Goal: Task Accomplishment & Management: Use online tool/utility

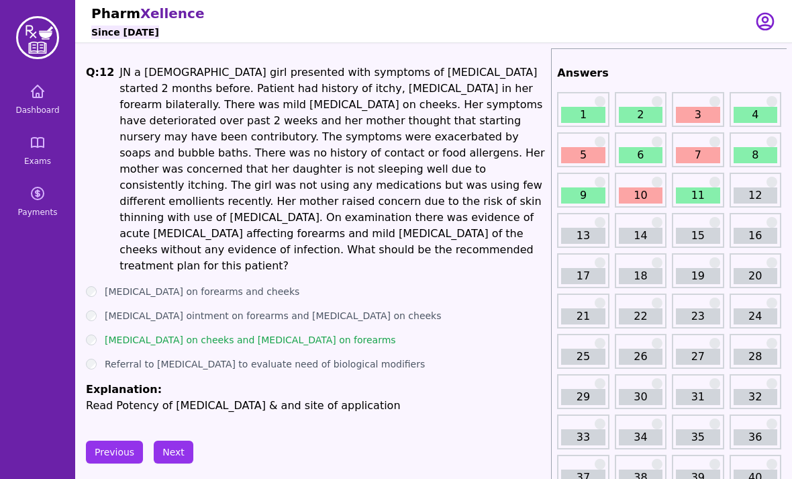
click at [29, 118] on link "Dashboard" at bounding box center [37, 99] width 64 height 48
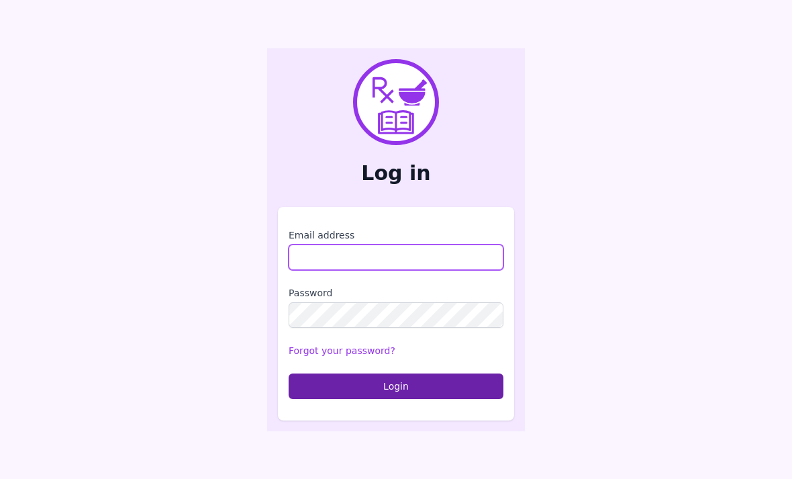
click at [453, 270] on input "Email address" at bounding box center [396, 257] width 215 height 26
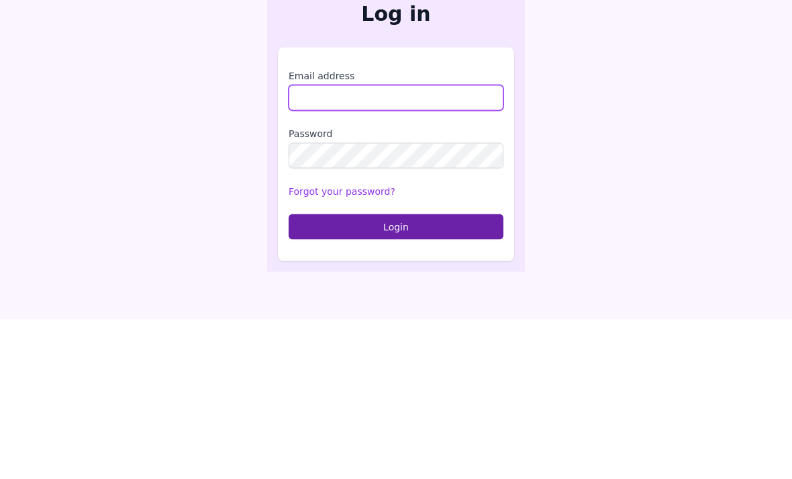
type input "**********"
click at [396, 373] on button "Login" at bounding box center [396, 386] width 215 height 26
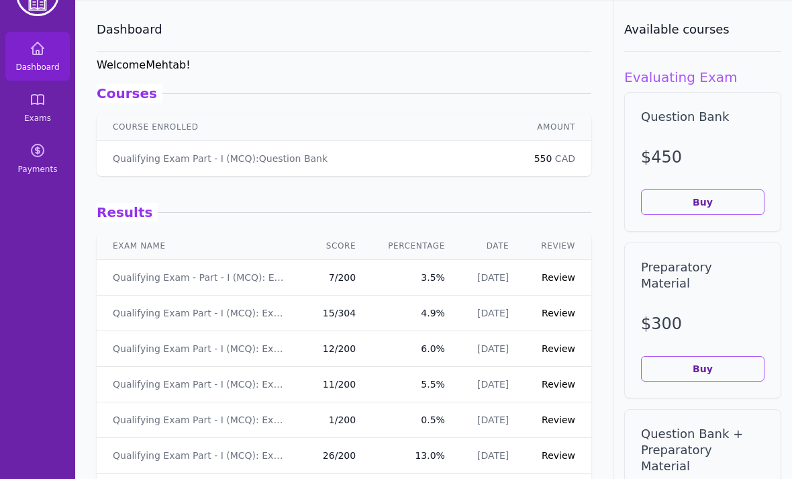
click at [33, 126] on link "Exams" at bounding box center [37, 107] width 64 height 48
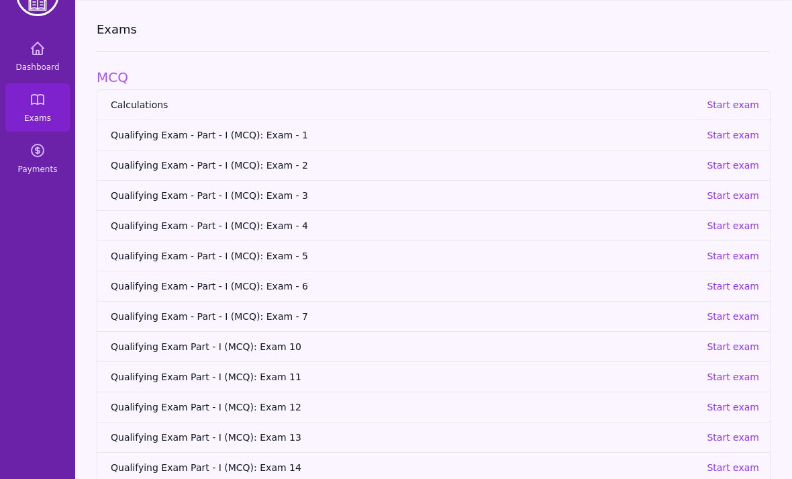
click at [754, 312] on p "Start exam" at bounding box center [733, 316] width 52 height 13
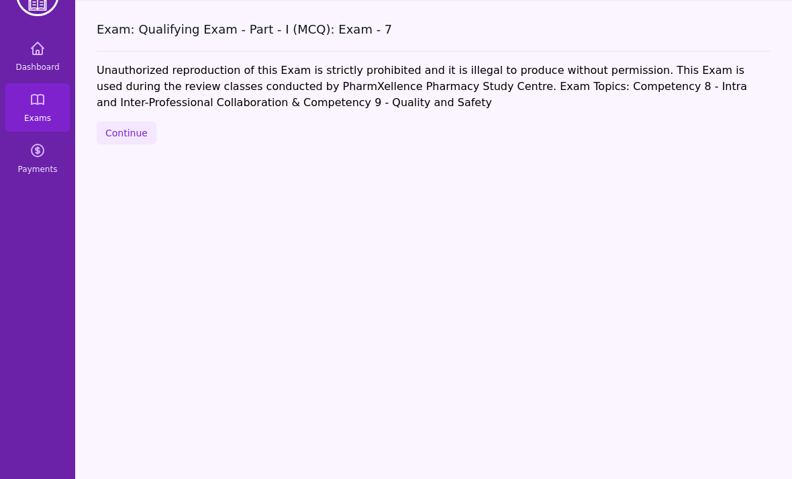
click at [107, 143] on button "Continue" at bounding box center [127, 133] width 60 height 23
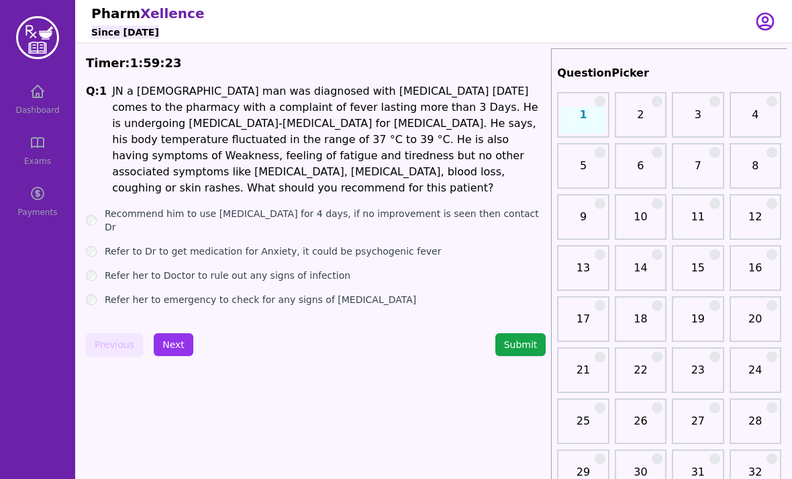
click at [105, 244] on label "Refer to Dr to get medication for Anxiety, it could be psychogenic fever" at bounding box center [273, 250] width 336 height 13
click at [100, 269] on div "Refer her to Doctor to rule out any signs of infection" at bounding box center [316, 275] width 460 height 13
click at [105, 269] on label "Refer her to Doctor to rule out any signs of infection" at bounding box center [228, 275] width 246 height 13
click at [177, 333] on button "Next" at bounding box center [174, 344] width 40 height 23
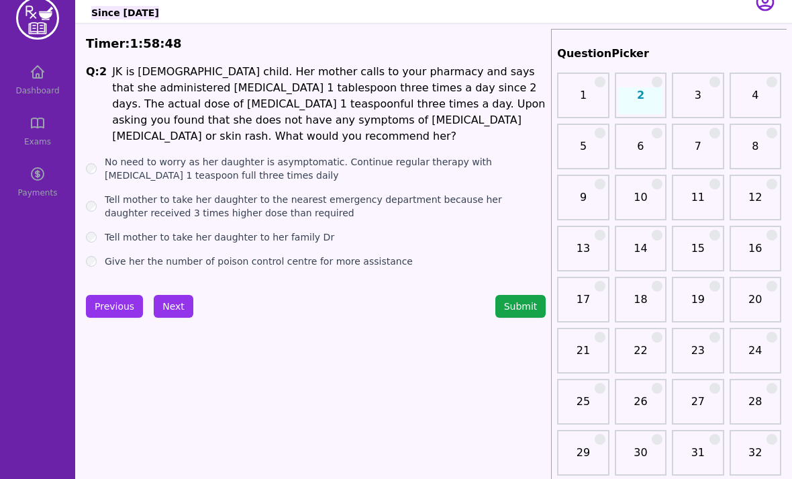
scroll to position [19, 0]
click at [106, 267] on label "Give her the number of poison control centre for more assistance" at bounding box center [259, 261] width 308 height 13
click at [177, 310] on button "Next" at bounding box center [174, 306] width 40 height 23
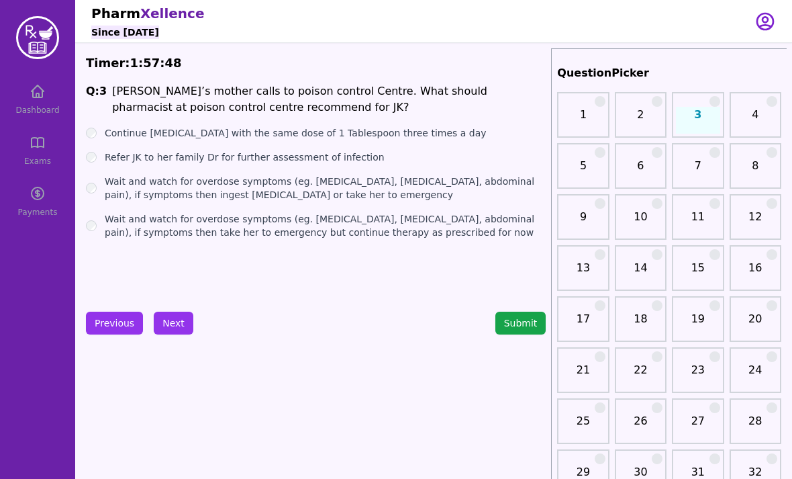
click at [99, 180] on div "Wait and watch for overdose symptoms (eg. Diarrhea, nausea, vomiting, abdominal…" at bounding box center [316, 188] width 460 height 27
click at [98, 220] on div "Wait and watch for overdose symptoms (eg. Diarrhea, nausea, vomiting, abdominal…" at bounding box center [316, 225] width 460 height 27
click at [112, 226] on label "Wait and watch for overdose symptoms (eg. Diarrhea, nausea, vomiting, abdominal…" at bounding box center [325, 225] width 441 height 27
click at [179, 321] on button "Next" at bounding box center [174, 323] width 40 height 23
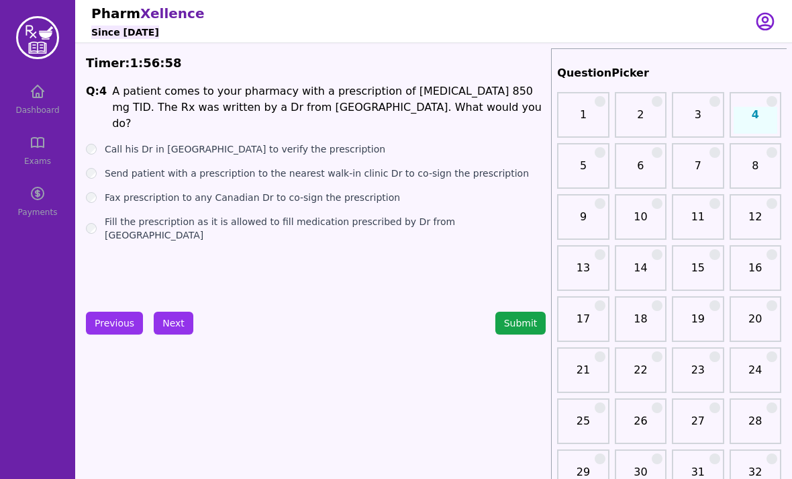
click at [101, 167] on div "Send patient with a prescription to the nearest walk-in clinic Dr to co-sign th…" at bounding box center [316, 173] width 460 height 13
click at [98, 167] on div "Send patient with a prescription to the nearest walk-in clinic Dr to co-sign th…" at bounding box center [316, 173] width 460 height 13
click at [105, 167] on label "Send patient with a prescription to the nearest walk-in clinic Dr to co-sign th…" at bounding box center [317, 173] width 424 height 13
click at [185, 322] on button "Next" at bounding box center [174, 323] width 40 height 23
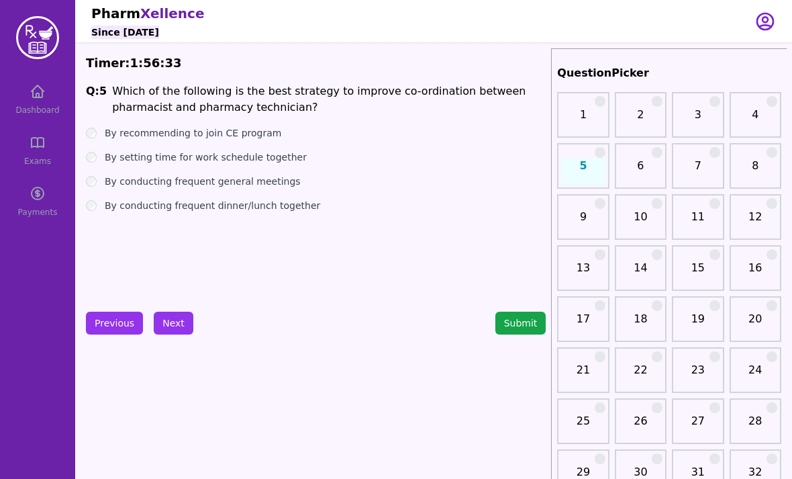
click at [177, 324] on button "Next" at bounding box center [174, 323] width 40 height 23
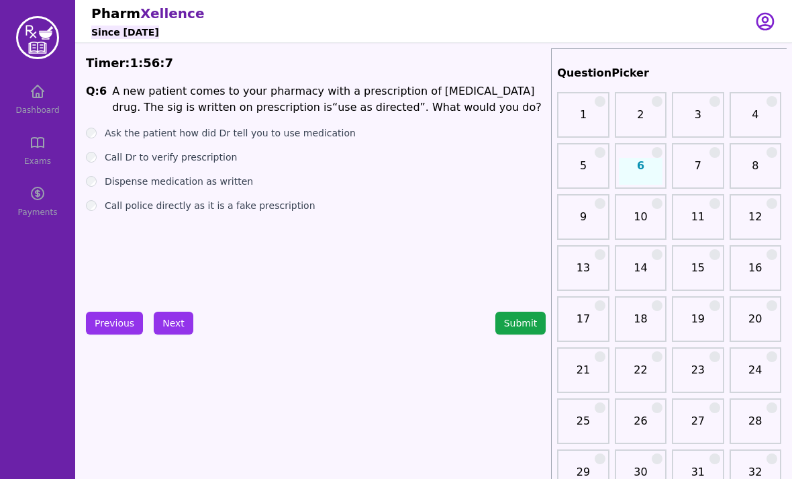
click at [92, 150] on ul "Ask the patient how did Dr tell you to use medication Call Dr to verify prescri…" at bounding box center [316, 169] width 460 height 86
click at [187, 327] on button "Next" at bounding box center [174, 323] width 40 height 23
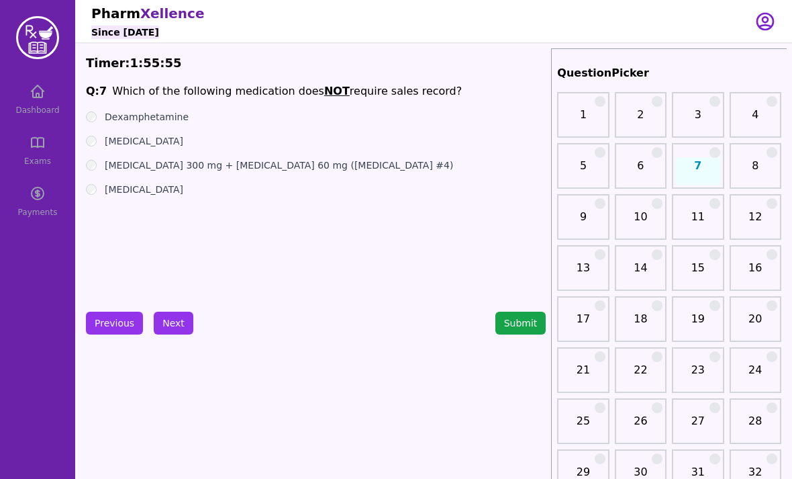
click at [103, 195] on div "Propoxyphene" at bounding box center [316, 189] width 460 height 13
click at [105, 195] on label "Propoxyphene" at bounding box center [144, 189] width 79 height 13
click at [183, 328] on button "Next" at bounding box center [174, 323] width 40 height 23
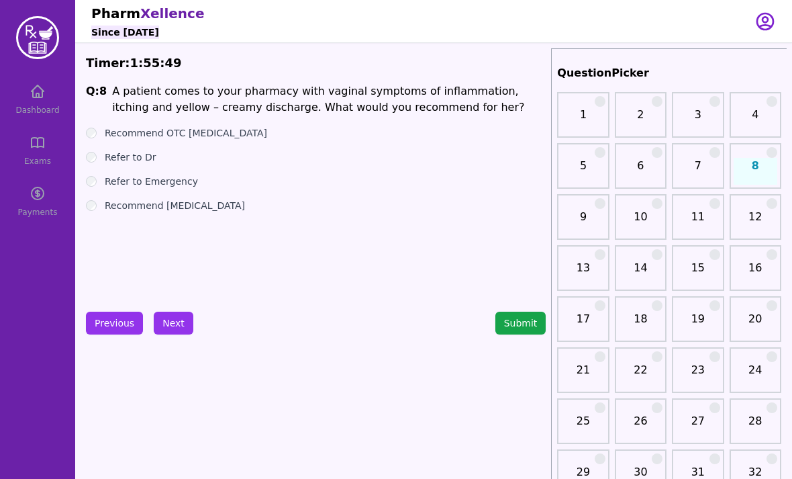
click at [123, 321] on button "Previous" at bounding box center [114, 323] width 57 height 23
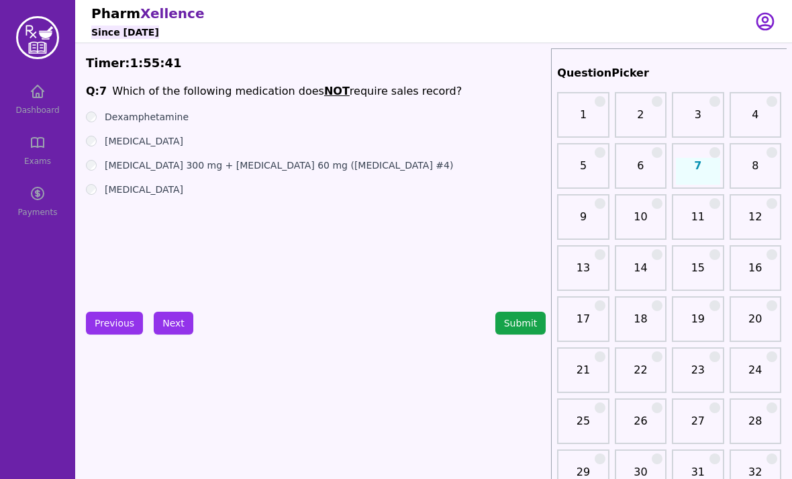
click at [177, 325] on button "Next" at bounding box center [174, 323] width 40 height 23
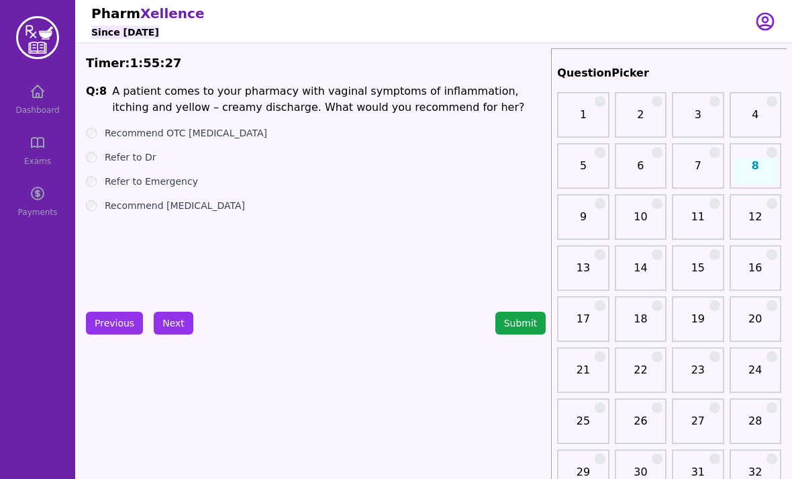
click at [177, 321] on button "Next" at bounding box center [174, 323] width 40 height 23
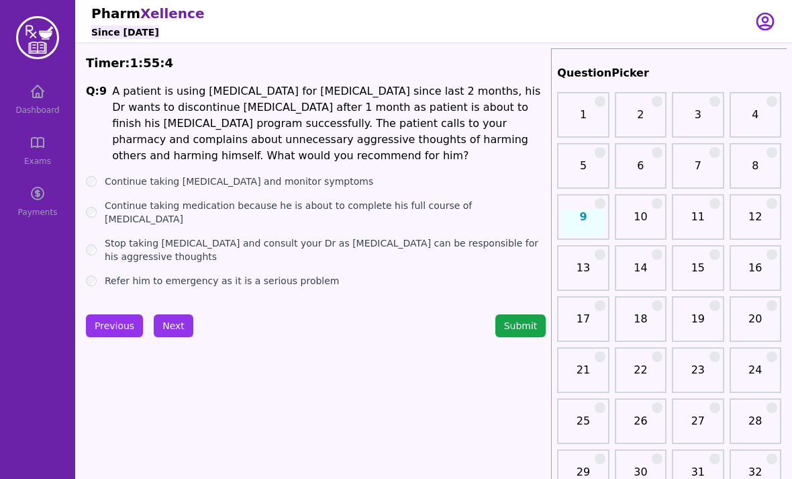
click at [101, 236] on div "Stop taking Varenicline and consult your Dr as Varenicline can be responsible f…" at bounding box center [316, 249] width 460 height 27
click at [93, 236] on div "Stop taking Varenicline and consult your Dr as Varenicline can be responsible f…" at bounding box center [316, 249] width 460 height 27
click at [97, 236] on div "Stop taking Varenicline and consult your Dr as Varenicline can be responsible f…" at bounding box center [316, 249] width 460 height 27
click at [169, 320] on button "Next" at bounding box center [174, 325] width 40 height 23
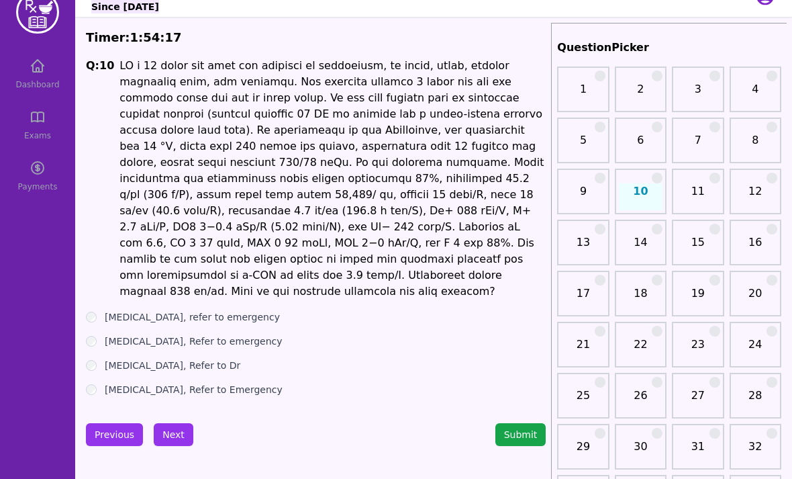
scroll to position [25, 0]
click at [183, 424] on button "Next" at bounding box center [174, 435] width 40 height 23
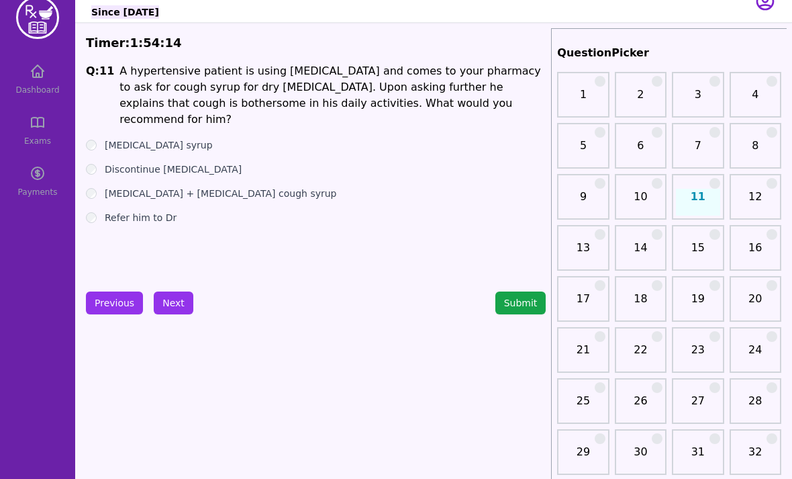
scroll to position [23, 0]
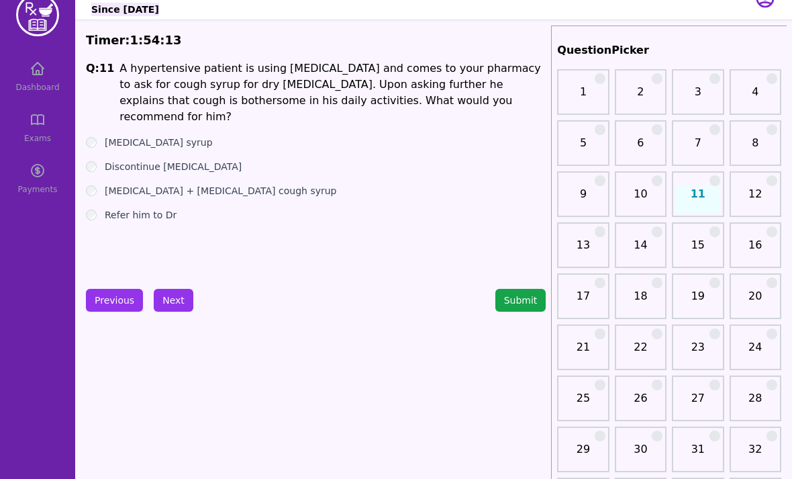
click at [103, 306] on button "Previous" at bounding box center [114, 300] width 57 height 23
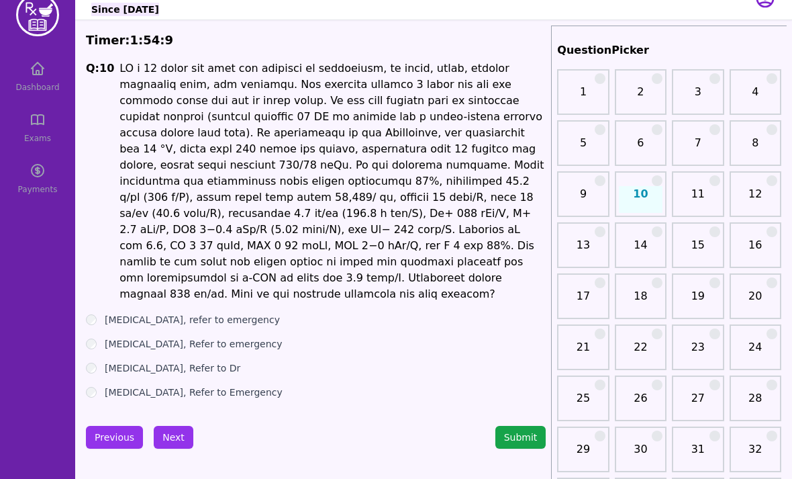
click at [187, 428] on button "Next" at bounding box center [174, 437] width 40 height 23
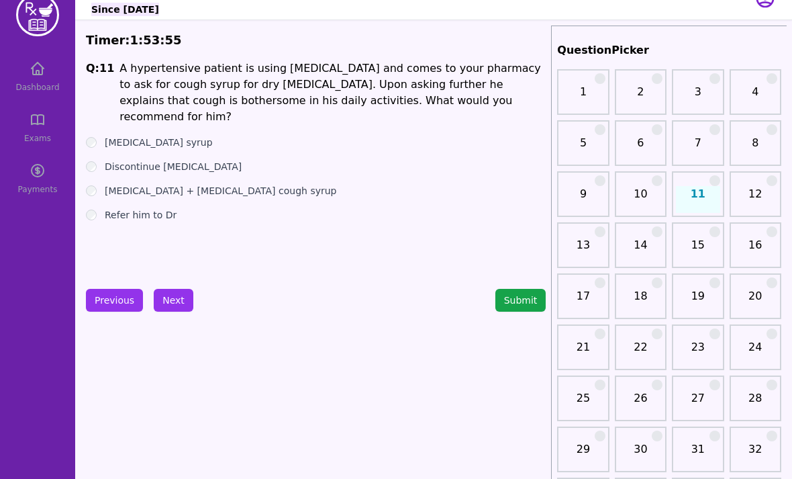
click at [185, 310] on button "Next" at bounding box center [174, 300] width 40 height 23
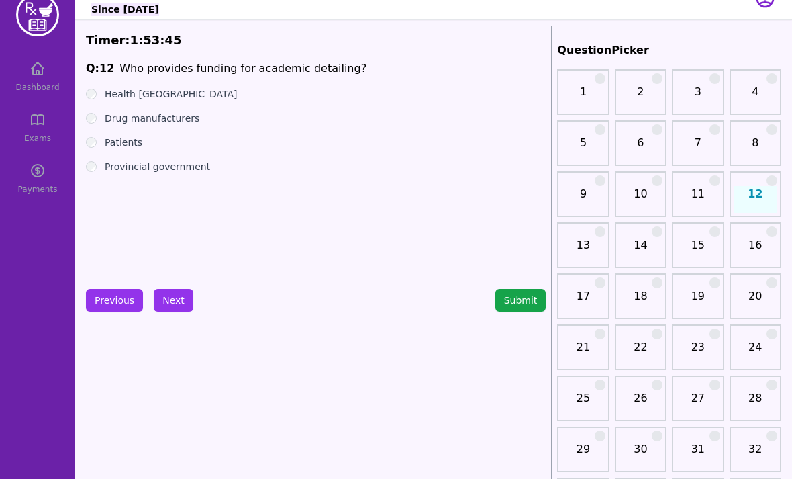
click at [185, 298] on button "Next" at bounding box center [174, 300] width 40 height 23
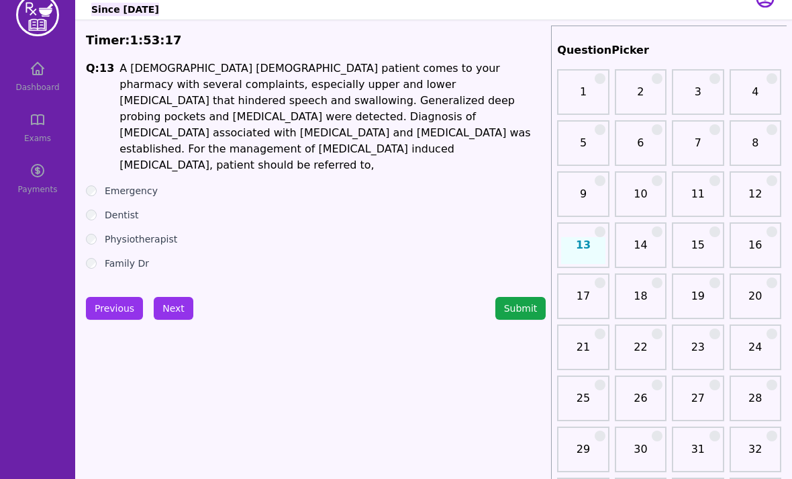
click at [175, 302] on button "Next" at bounding box center [174, 308] width 40 height 23
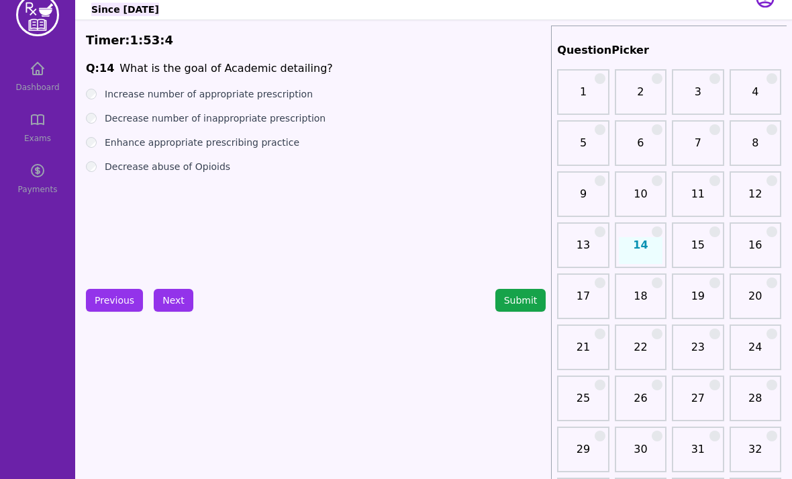
click at [189, 299] on button "Next" at bounding box center [174, 300] width 40 height 23
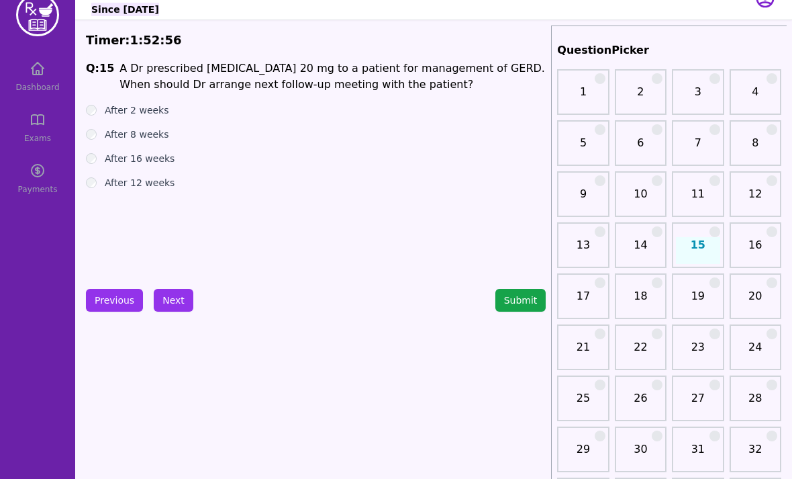
click at [105, 105] on label "After 2 weeks" at bounding box center [137, 109] width 64 height 13
click at [176, 307] on button "Next" at bounding box center [174, 300] width 40 height 23
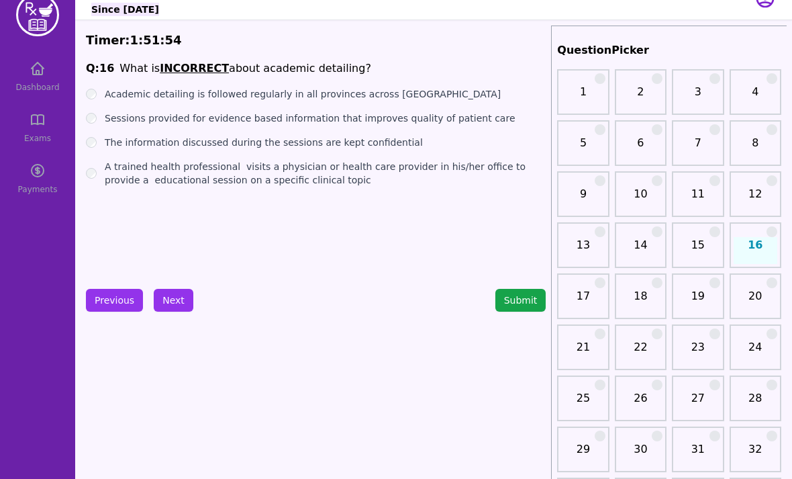
click at [99, 136] on div "The information discussed during the sessions are kept confidential" at bounding box center [316, 142] width 460 height 13
click at [182, 311] on button "Next" at bounding box center [174, 300] width 40 height 23
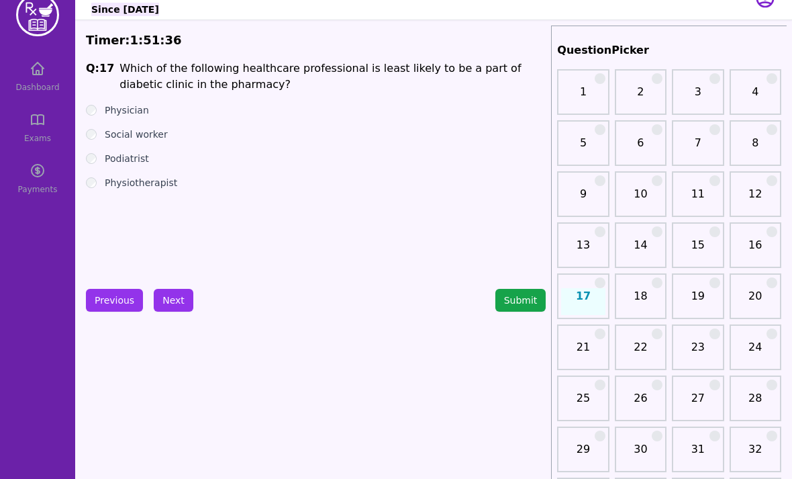
click at [101, 133] on div "Social worker" at bounding box center [316, 134] width 460 height 13
click at [183, 303] on button "Next" at bounding box center [174, 300] width 40 height 23
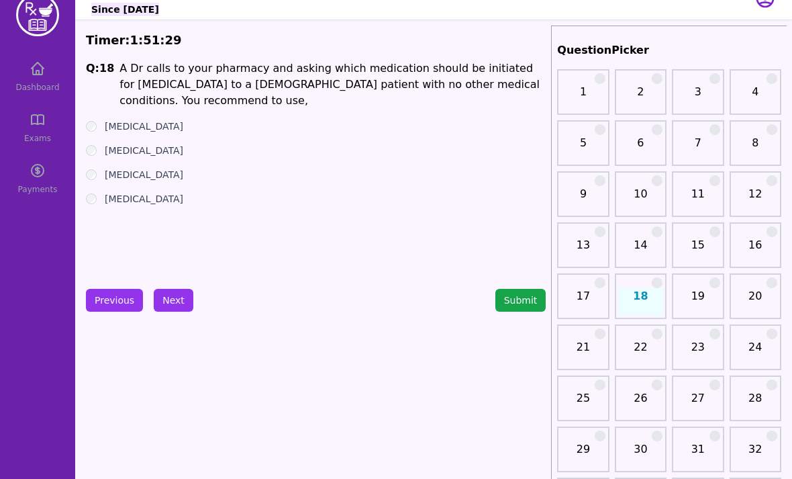
click at [122, 307] on button "Previous" at bounding box center [114, 300] width 57 height 23
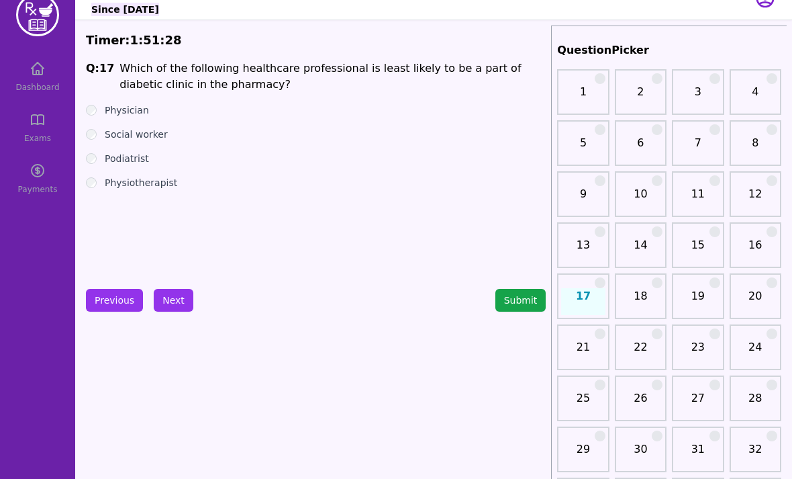
click at [102, 183] on div "Physiotherapist" at bounding box center [316, 182] width 460 height 13
click at [181, 311] on button "Next" at bounding box center [174, 300] width 40 height 23
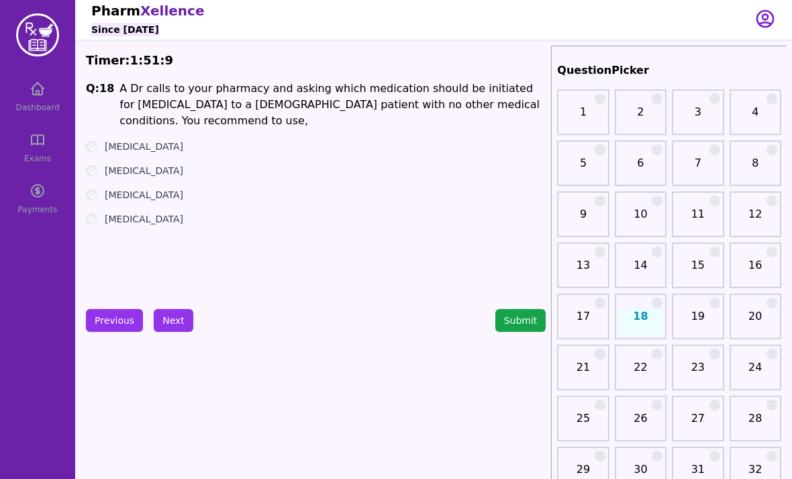
click at [125, 222] on label "Ramipril" at bounding box center [144, 219] width 79 height 13
click at [174, 324] on button "Next" at bounding box center [174, 320] width 40 height 23
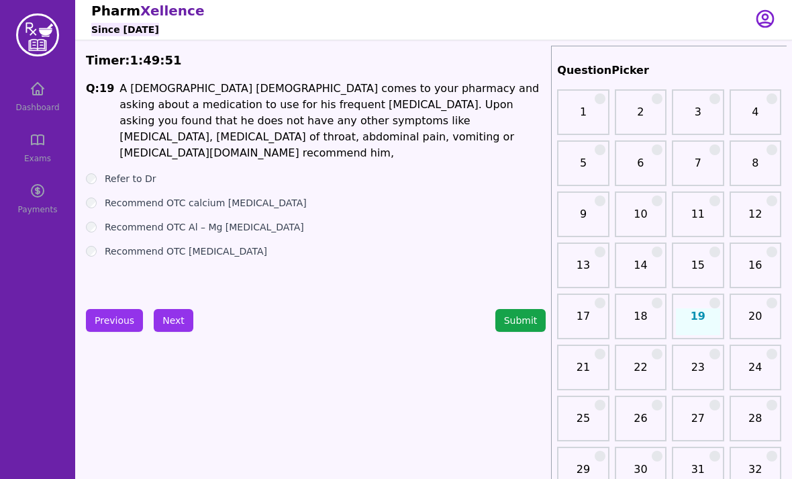
click at [191, 196] on label "Recommend OTC calcium Antacids" at bounding box center [206, 202] width 202 height 13
click at [167, 326] on button "Next" at bounding box center [174, 320] width 40 height 23
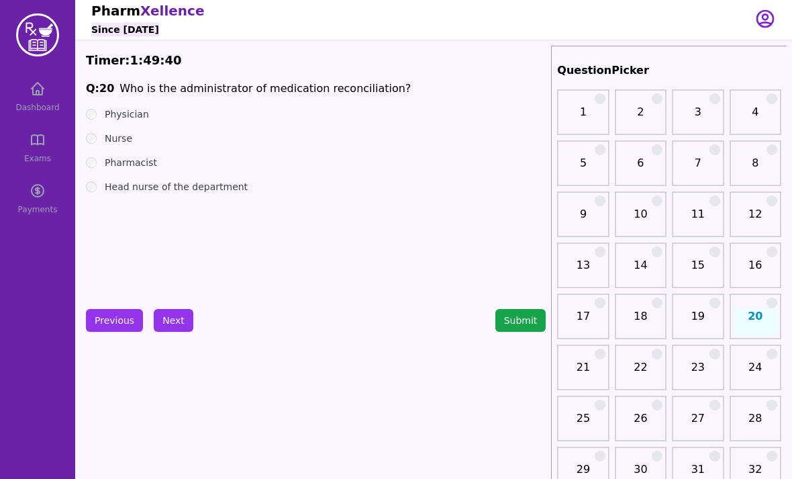
click at [147, 165] on label "Pharmacist" at bounding box center [131, 162] width 52 height 13
click at [171, 328] on button "Next" at bounding box center [174, 320] width 40 height 23
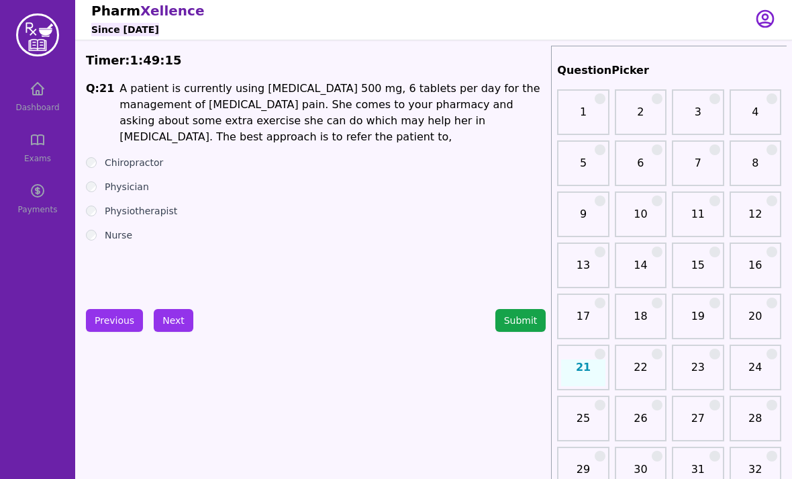
click at [169, 217] on label "Physiotherapist" at bounding box center [141, 210] width 73 height 13
click at [166, 320] on button "Next" at bounding box center [174, 320] width 40 height 23
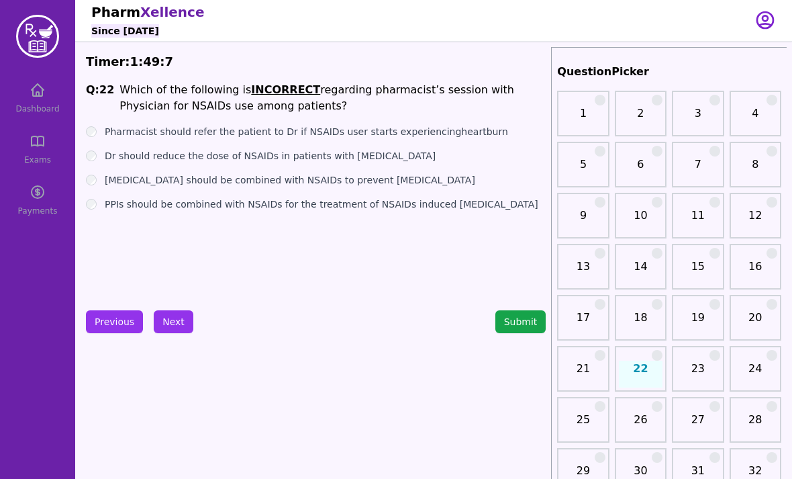
scroll to position [5, 0]
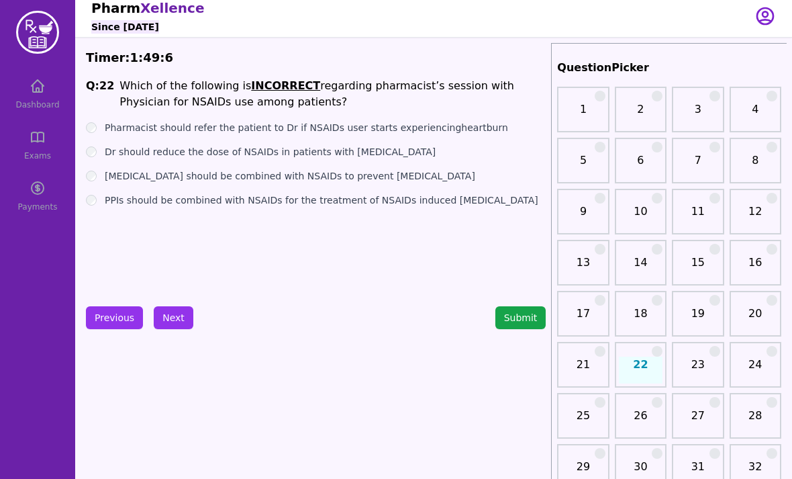
click at [650, 261] on link "14" at bounding box center [641, 268] width 44 height 27
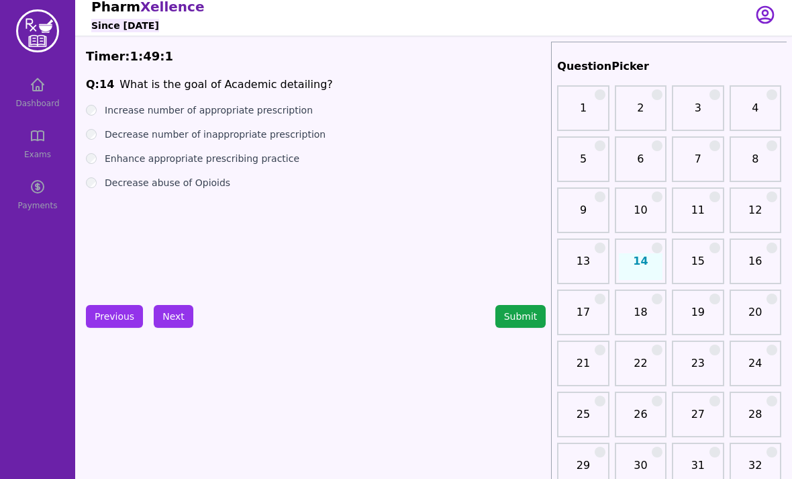
scroll to position [7, 0]
click at [684, 278] on link "15" at bounding box center [698, 266] width 44 height 27
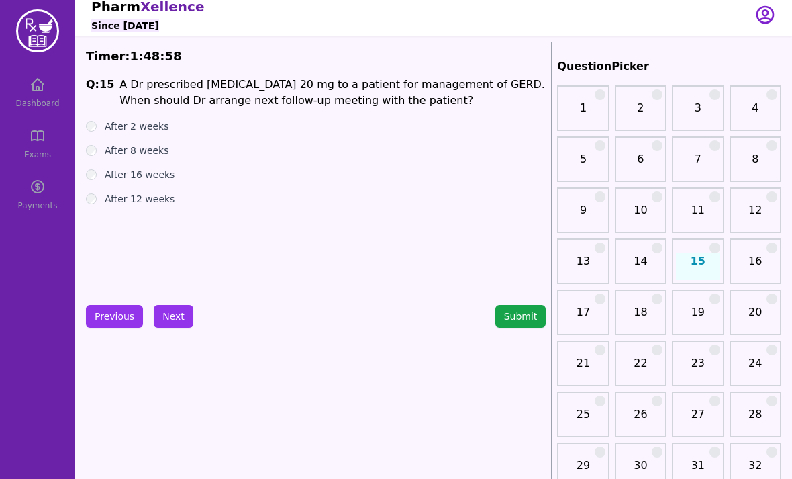
click at [747, 268] on link "16" at bounding box center [756, 266] width 44 height 27
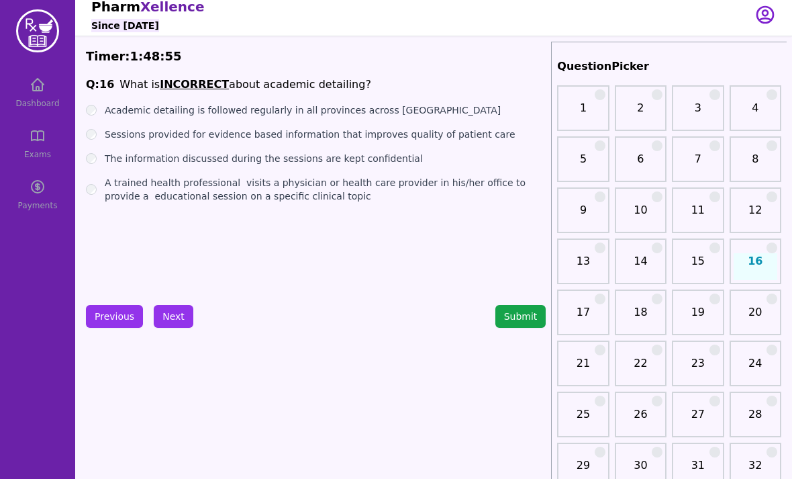
click at [592, 312] on link "17" at bounding box center [583, 317] width 44 height 27
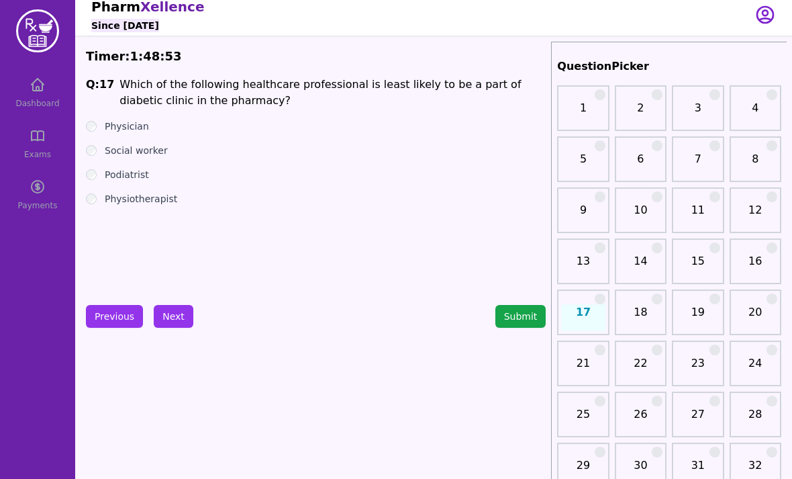
click at [118, 156] on label "Social worker" at bounding box center [136, 150] width 63 height 13
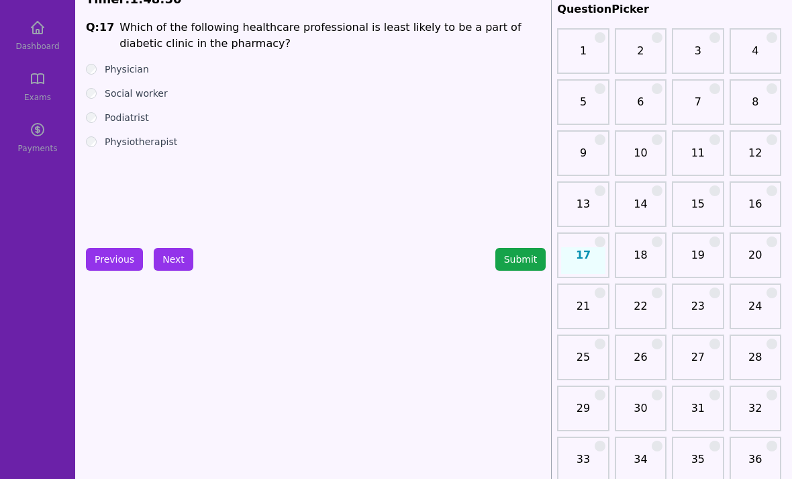
scroll to position [64, 0]
click at [694, 314] on link "23" at bounding box center [698, 311] width 44 height 27
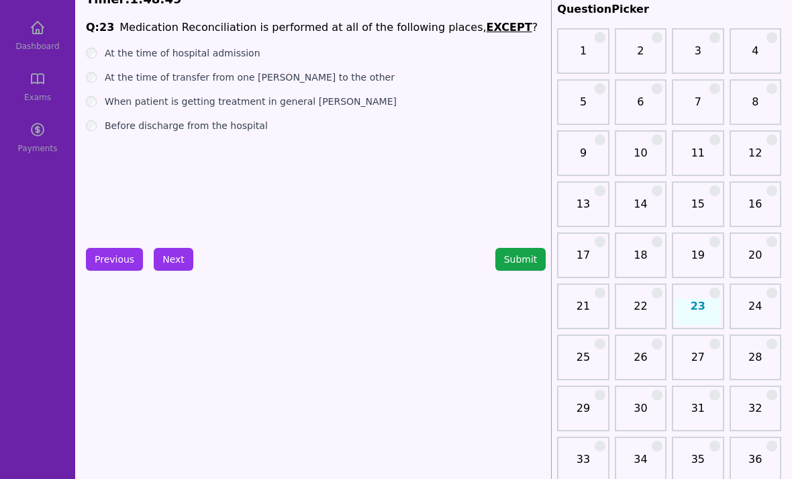
click at [647, 304] on link "22" at bounding box center [641, 311] width 44 height 27
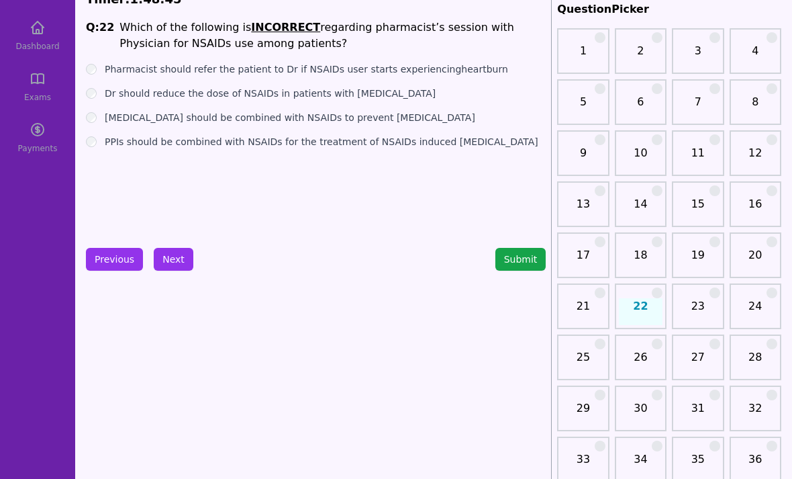
click at [586, 303] on link "21" at bounding box center [583, 311] width 44 height 27
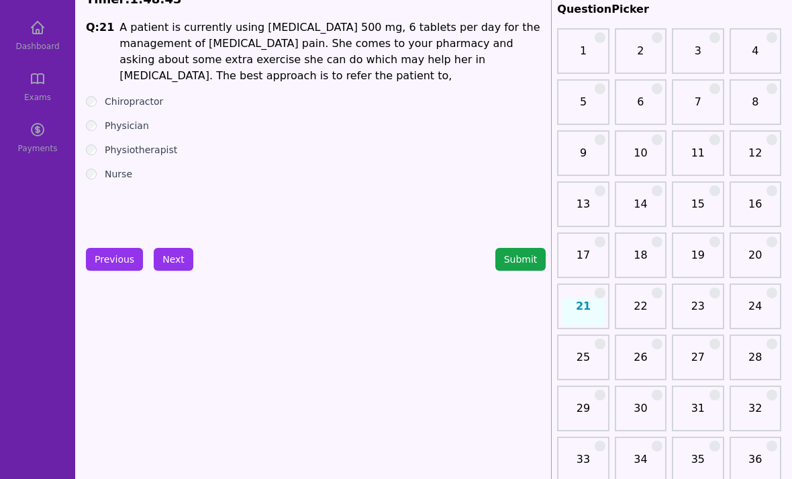
click at [646, 309] on link "22" at bounding box center [641, 311] width 44 height 27
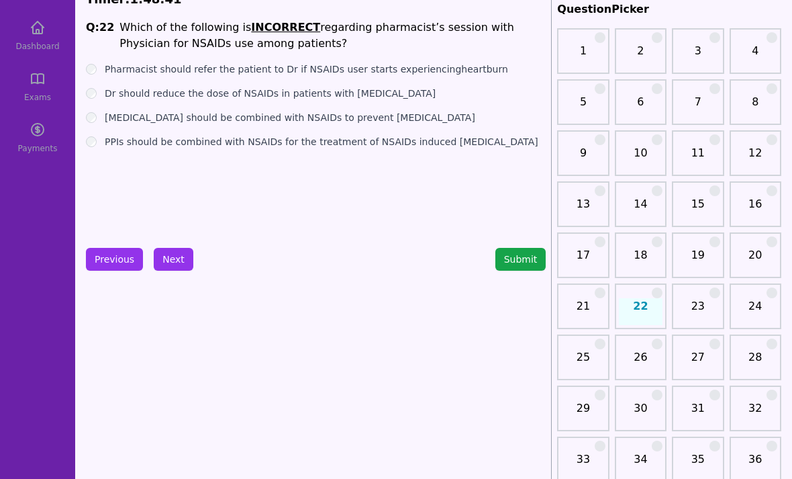
click at [604, 297] on div at bounding box center [600, 292] width 11 height 11
click at [608, 302] on div "21" at bounding box center [583, 306] width 52 height 46
click at [600, 302] on link "21" at bounding box center [583, 311] width 44 height 27
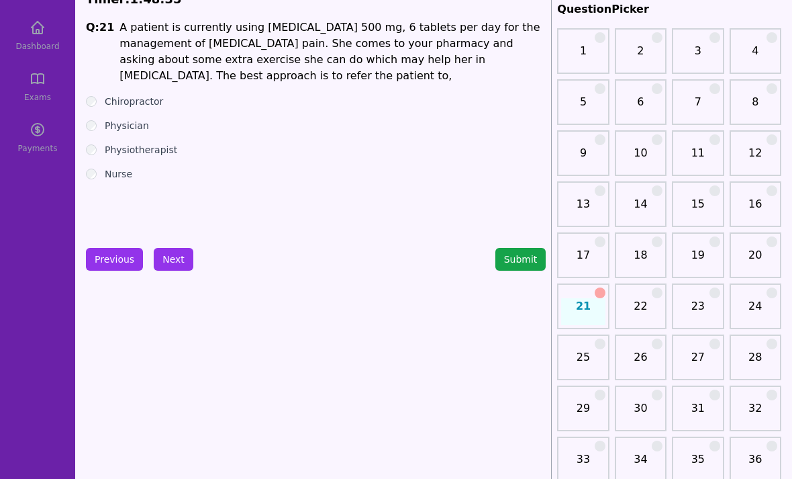
click at [608, 285] on div "21" at bounding box center [583, 306] width 52 height 46
click at [605, 289] on div "21" at bounding box center [583, 306] width 52 height 46
click at [654, 304] on link "22" at bounding box center [641, 311] width 44 height 27
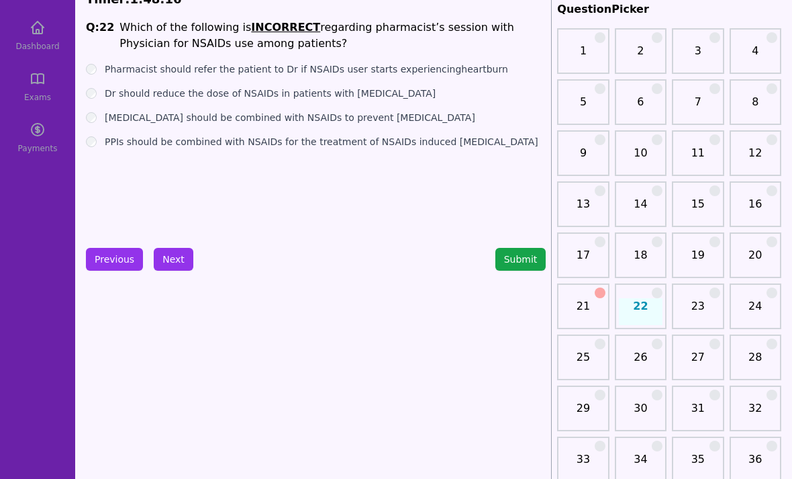
click at [99, 90] on div "Dr should reduce the dose of NSAIDs in patients with peptic ulcer" at bounding box center [316, 93] width 460 height 13
click at [533, 258] on button "Submit" at bounding box center [521, 259] width 51 height 23
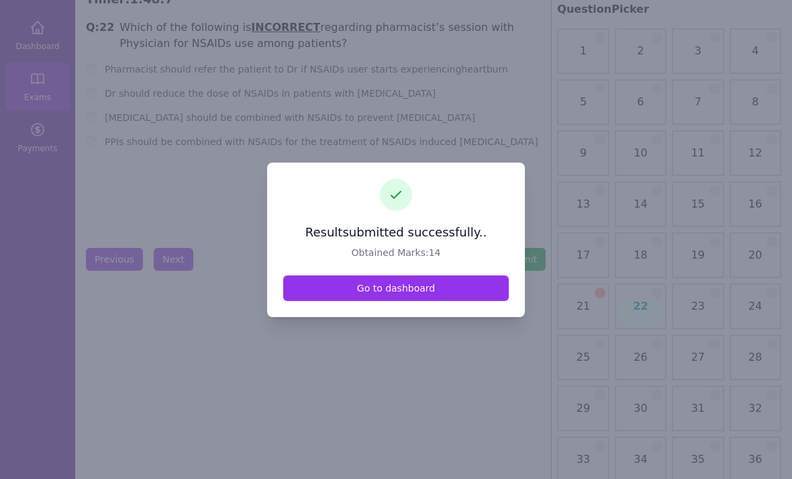
click at [392, 301] on link "Go to dashboard" at bounding box center [396, 288] width 226 height 26
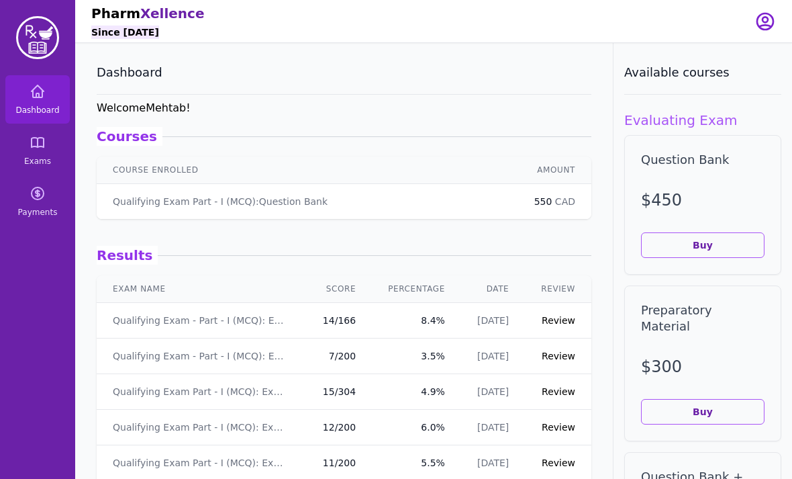
click at [553, 324] on link "Review" at bounding box center [559, 320] width 34 height 11
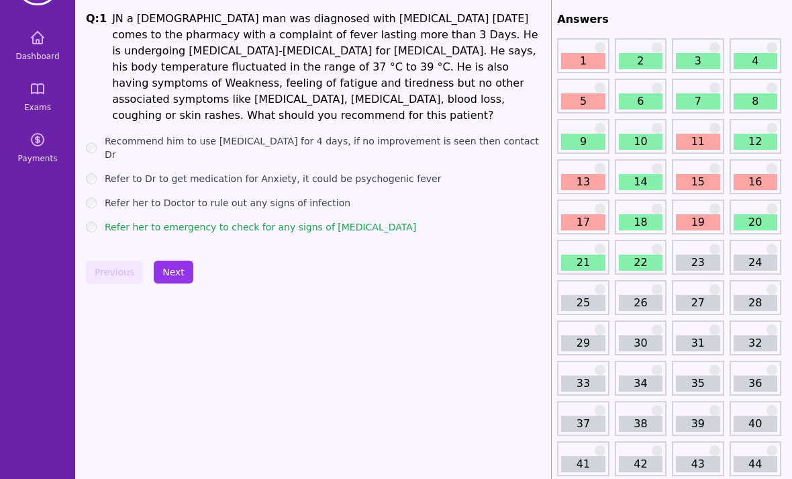
scroll to position [56, 0]
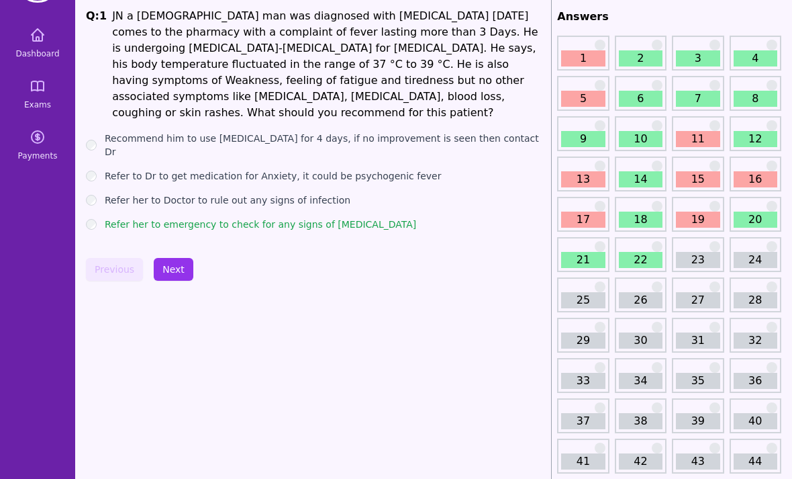
click at [113, 194] on label "Refer her to Doctor to rule out any signs of infection" at bounding box center [228, 200] width 246 height 13
click at [181, 259] on button "Next" at bounding box center [174, 270] width 40 height 23
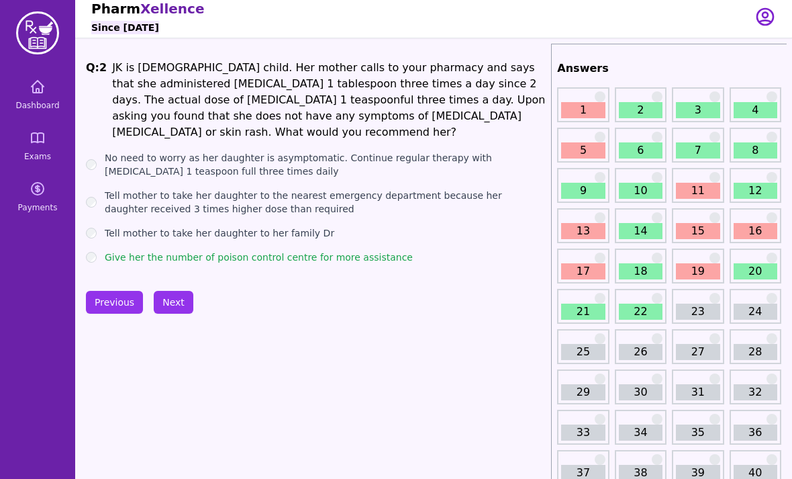
scroll to position [4, 0]
click at [587, 152] on link "5" at bounding box center [583, 151] width 44 height 16
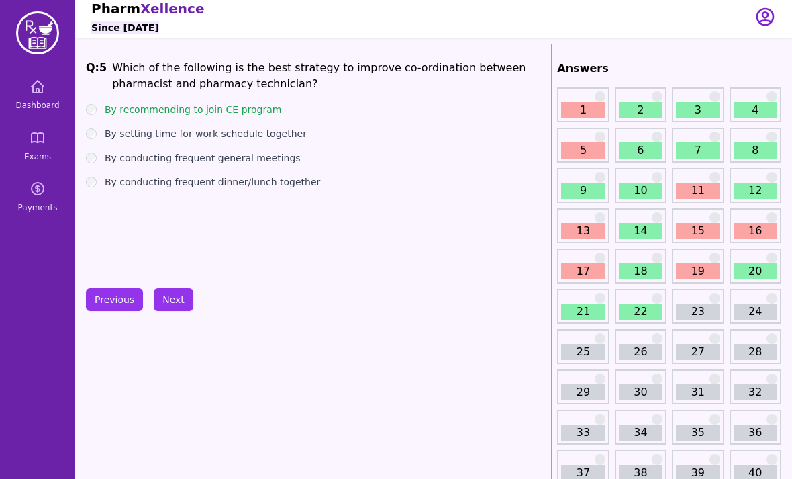
click at [692, 187] on link "11" at bounding box center [698, 191] width 44 height 16
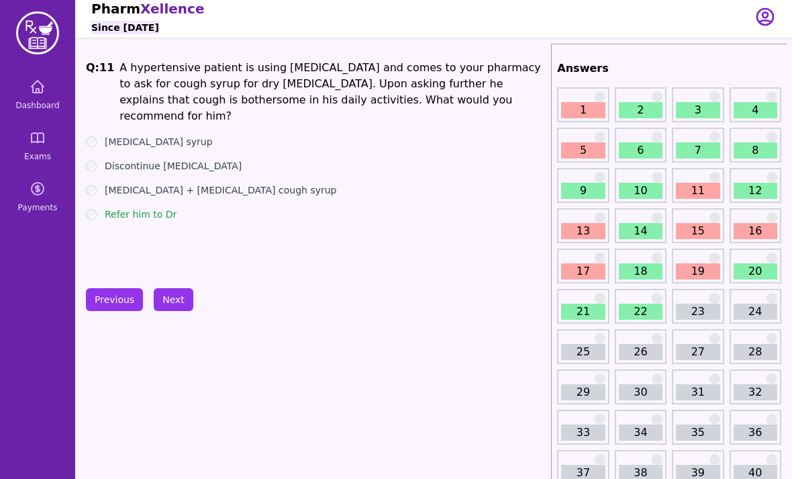
click at [580, 224] on link "13" at bounding box center [583, 231] width 44 height 16
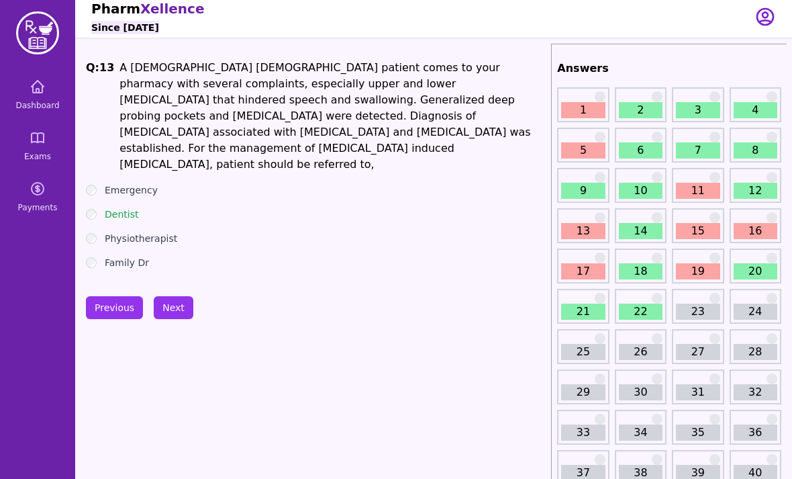
click at [694, 234] on link "15" at bounding box center [698, 231] width 44 height 16
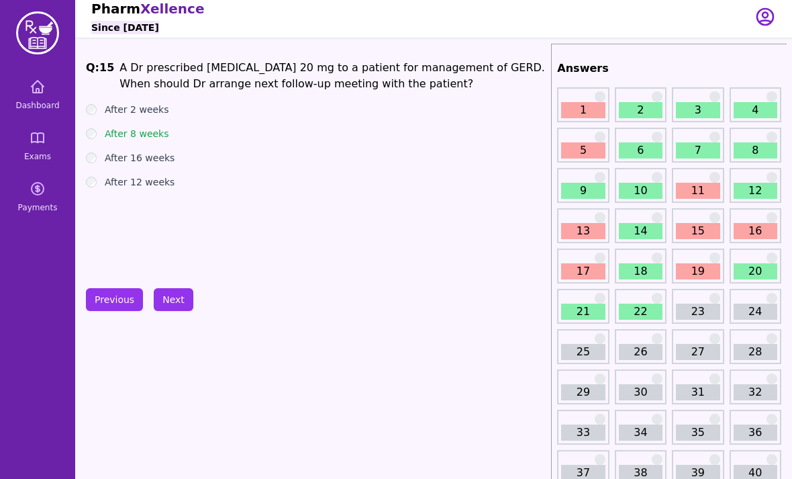
click at [757, 226] on link "16" at bounding box center [756, 231] width 44 height 16
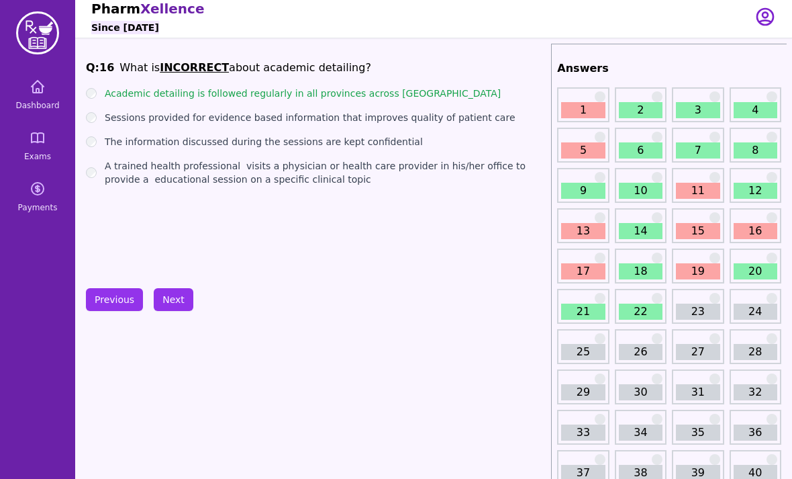
click at [578, 261] on div "17" at bounding box center [583, 265] width 52 height 35
click at [696, 267] on link "19" at bounding box center [698, 271] width 44 height 16
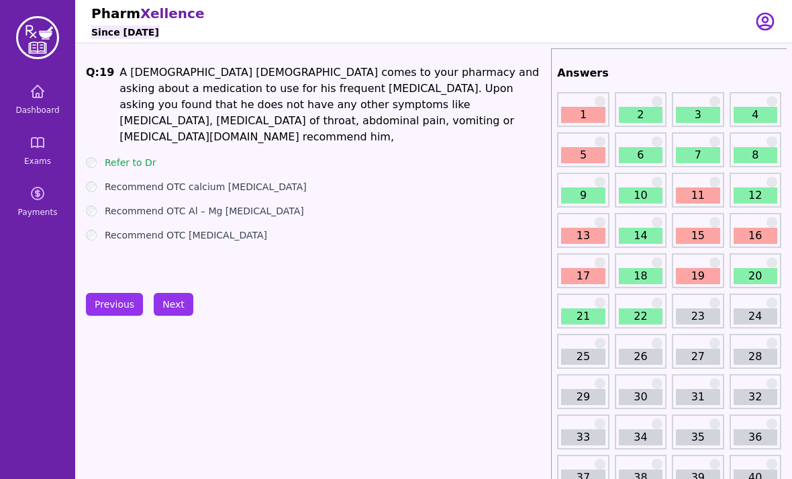
click at [36, 99] on icon at bounding box center [38, 91] width 16 height 16
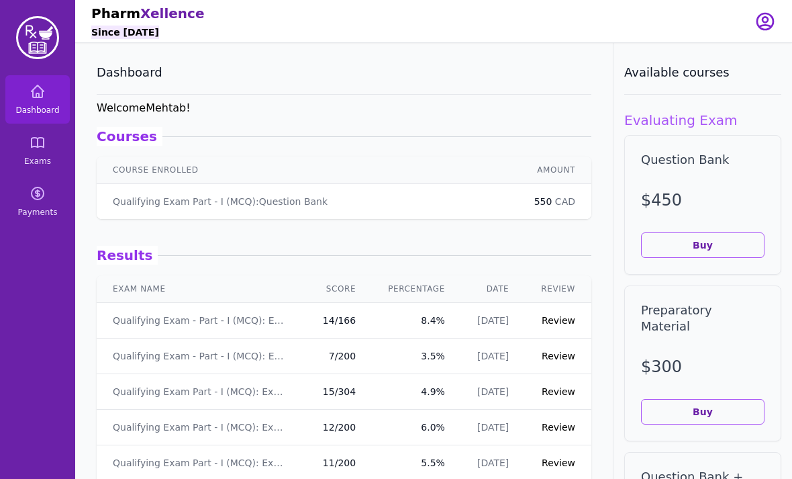
click at [40, 89] on icon at bounding box center [38, 91] width 16 height 16
click at [44, 101] on link "Dashboard" at bounding box center [37, 99] width 64 height 48
click at [39, 153] on link "Exams" at bounding box center [37, 150] width 64 height 48
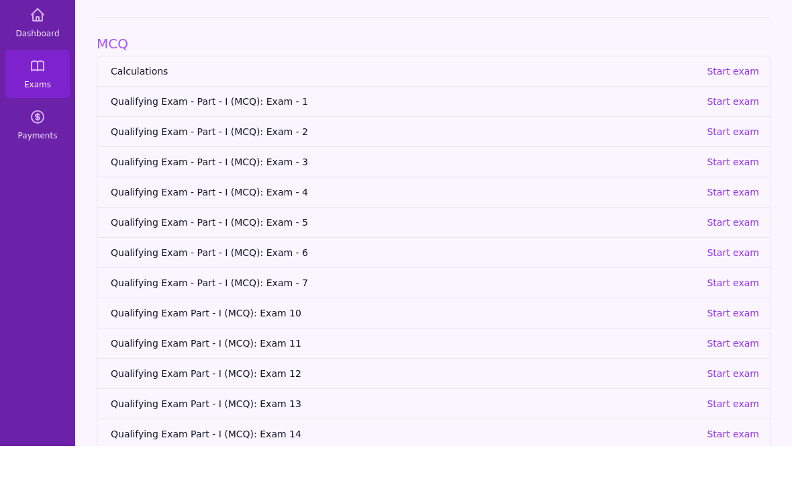
scroll to position [43, 0]
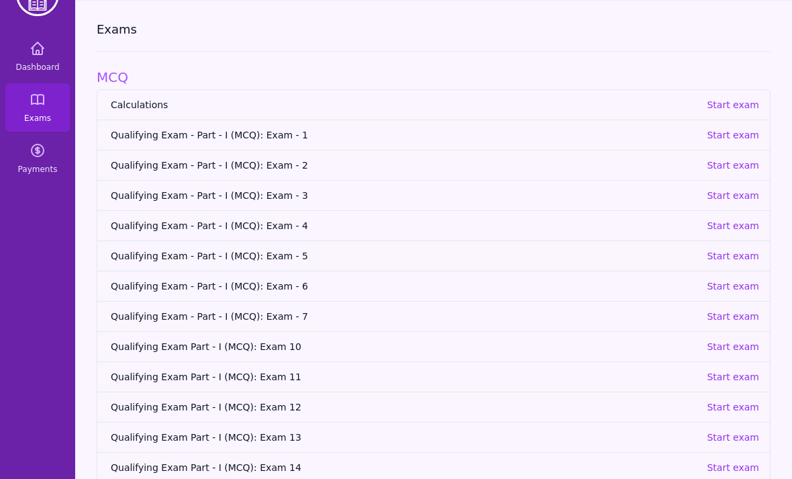
click at [738, 345] on p "Start exam" at bounding box center [733, 346] width 52 height 13
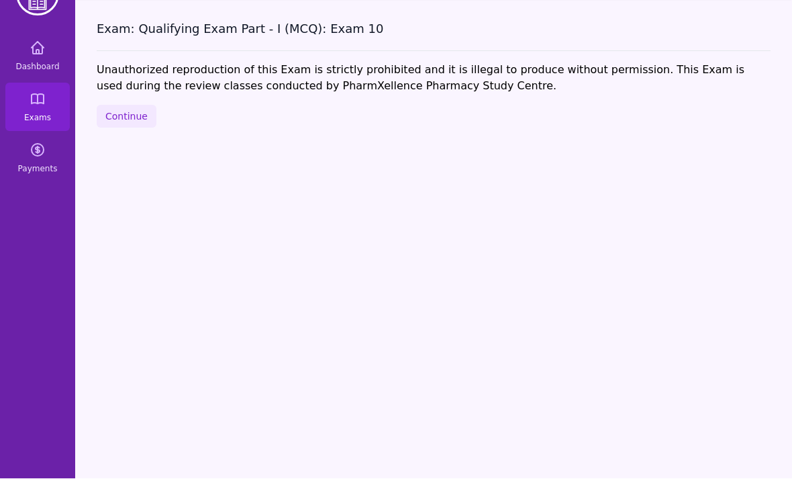
scroll to position [42, 0]
click at [128, 107] on button "Continue" at bounding box center [127, 118] width 60 height 23
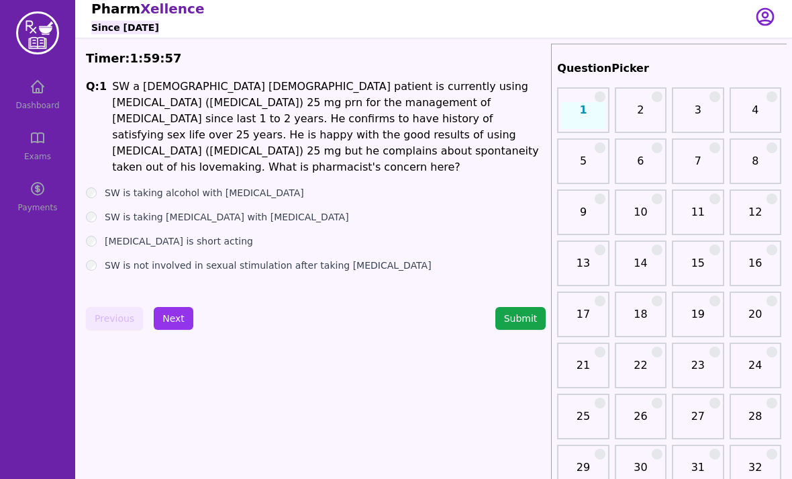
scroll to position [5, 0]
click at [111, 210] on label "SW is taking high fat diet with Sildenafil" at bounding box center [227, 216] width 244 height 13
click at [177, 316] on button "Next" at bounding box center [174, 317] width 40 height 23
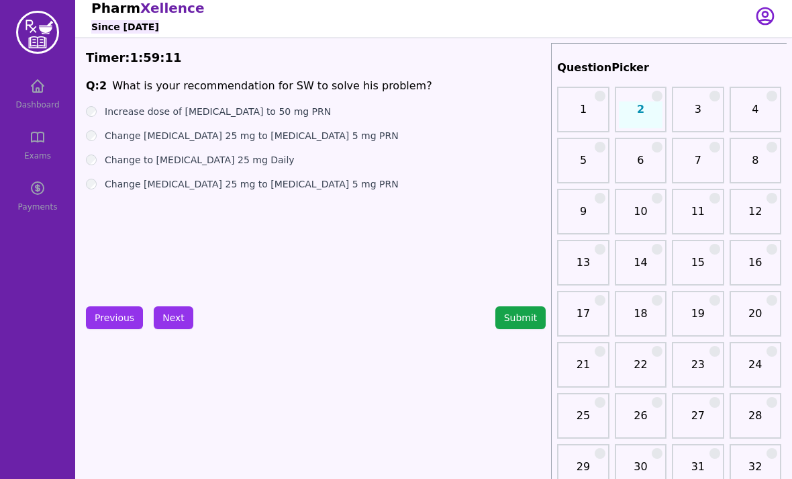
click at [99, 102] on div "Q: 2 What is your recommendation for SW to solve his problem? Increase dose of …" at bounding box center [316, 178] width 460 height 201
click at [120, 324] on button "Previous" at bounding box center [114, 317] width 57 height 23
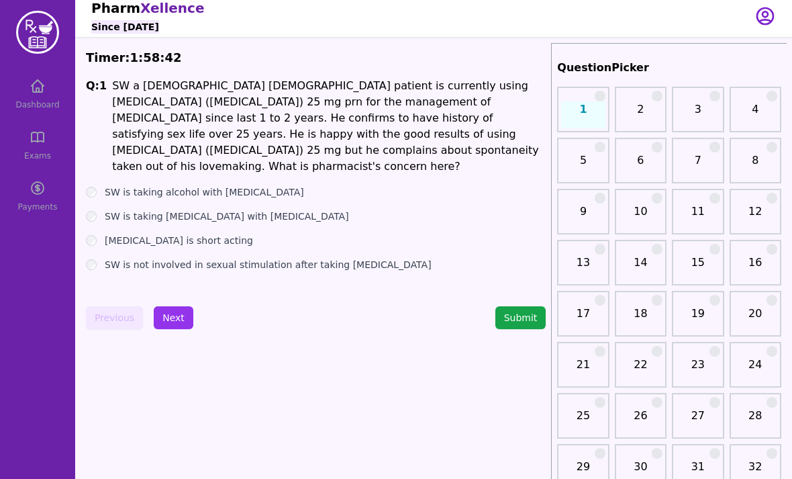
click at [93, 212] on ul "SW is taking alcohol with Sildenafil SW is taking high fat diet with Sildenafil…" at bounding box center [316, 228] width 460 height 86
click at [101, 234] on div "Sildenafil is short acting" at bounding box center [316, 240] width 460 height 13
click at [169, 319] on button "Next" at bounding box center [174, 317] width 40 height 23
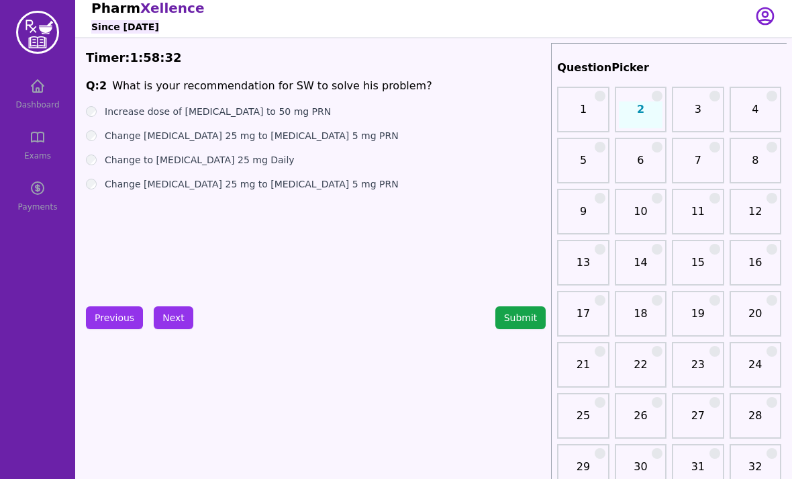
click at [113, 317] on button "Previous" at bounding box center [114, 317] width 57 height 23
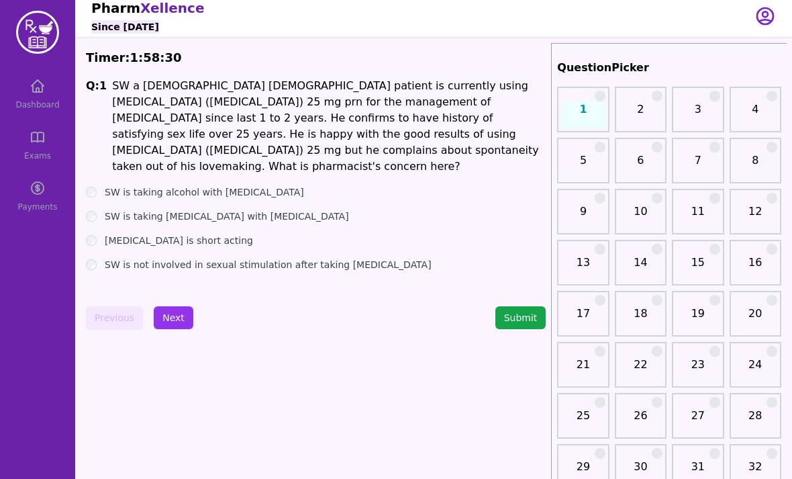
click at [99, 188] on ul "SW is taking alcohol with Sildenafil SW is taking high fat diet with Sildenafil…" at bounding box center [316, 228] width 460 height 86
click at [173, 314] on button "Next" at bounding box center [174, 317] width 40 height 23
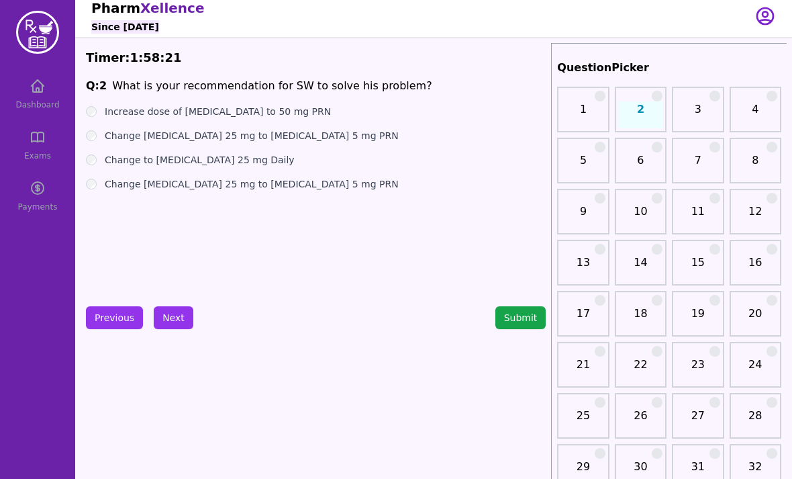
click at [91, 95] on div "Q: 2 What is your recommendation for SW to solve his problem? Increase dose of …" at bounding box center [316, 178] width 460 height 201
click at [169, 316] on button "Next" at bounding box center [174, 317] width 40 height 23
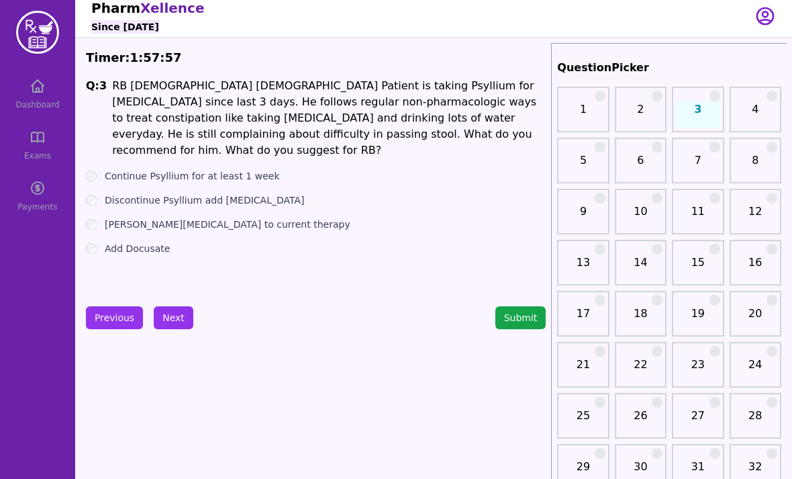
click at [185, 323] on button "Next" at bounding box center [174, 317] width 40 height 23
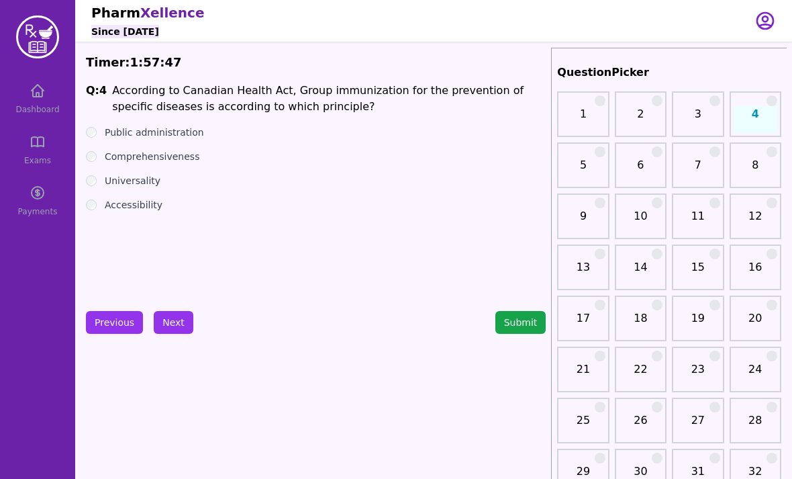
scroll to position [1, 0]
click at [97, 143] on ul "Public administration Comprehensiveness Universality Accessibility" at bounding box center [316, 169] width 460 height 86
click at [102, 203] on div "Accessibility" at bounding box center [316, 204] width 460 height 13
click at [99, 202] on div "Accessibility" at bounding box center [316, 204] width 460 height 13
click at [105, 208] on label "Accessibility" at bounding box center [134, 204] width 58 height 13
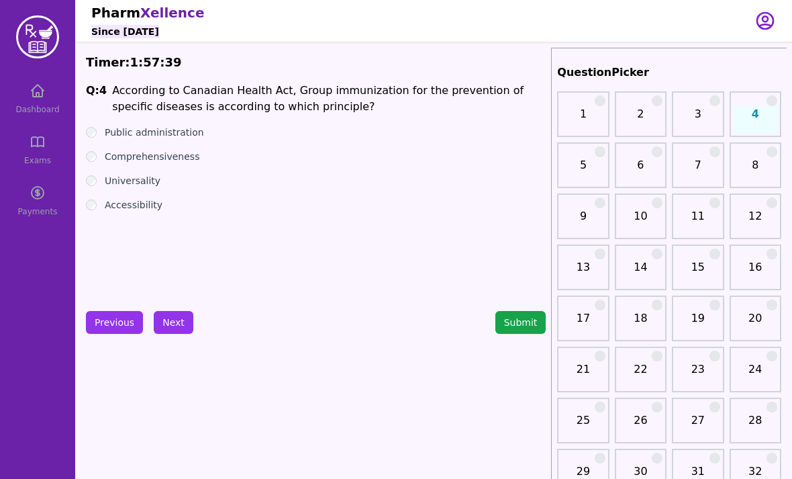
click at [98, 152] on div "Comprehensiveness" at bounding box center [316, 156] width 460 height 13
click at [101, 203] on div "Accessibility" at bounding box center [316, 204] width 460 height 13
click at [178, 312] on button "Next" at bounding box center [174, 322] width 40 height 23
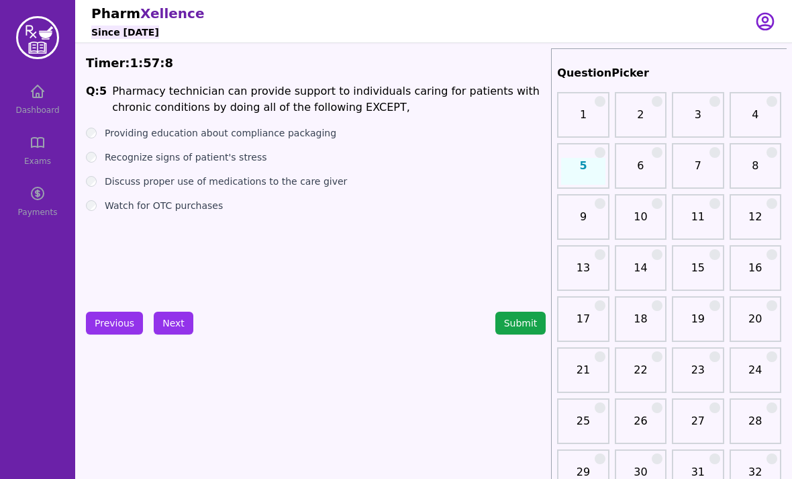
click at [189, 324] on button "Next" at bounding box center [174, 323] width 40 height 23
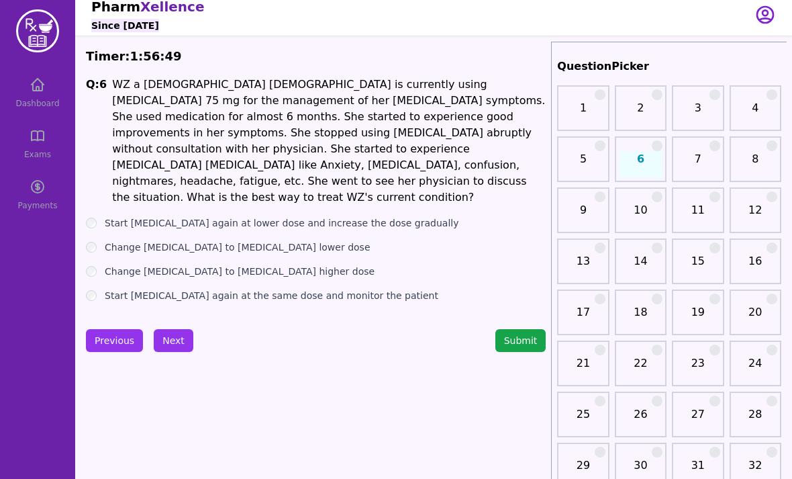
scroll to position [5, 0]
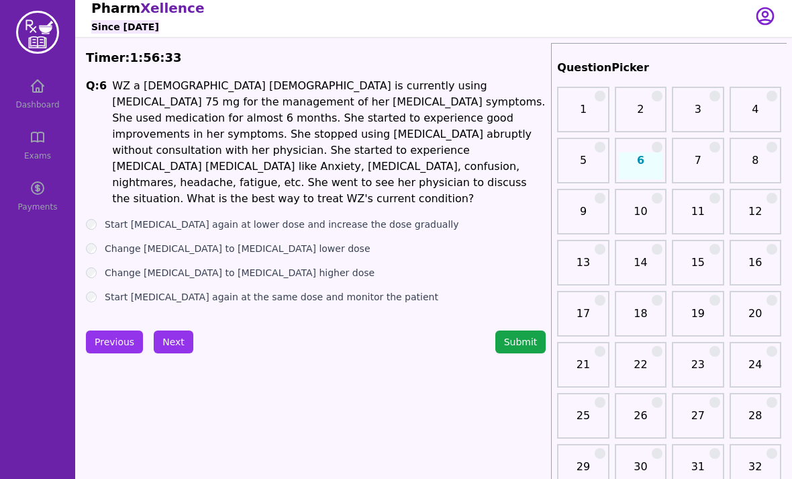
click at [174, 330] on button "Next" at bounding box center [174, 341] width 40 height 23
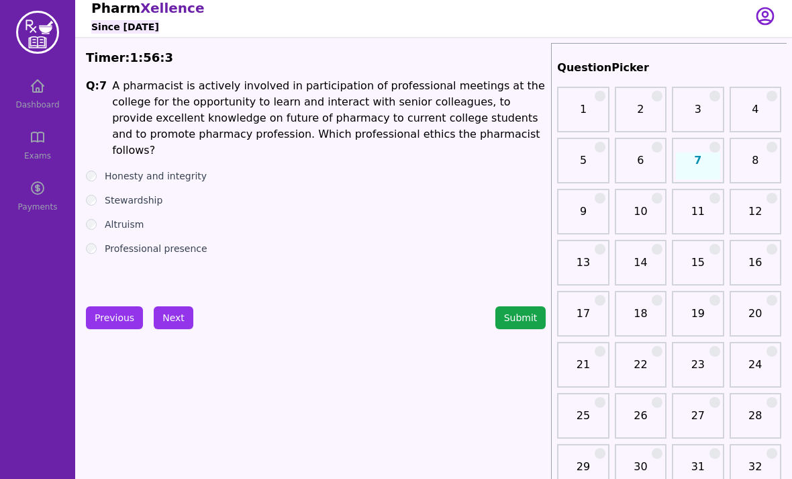
click at [181, 314] on button "Next" at bounding box center [174, 317] width 40 height 23
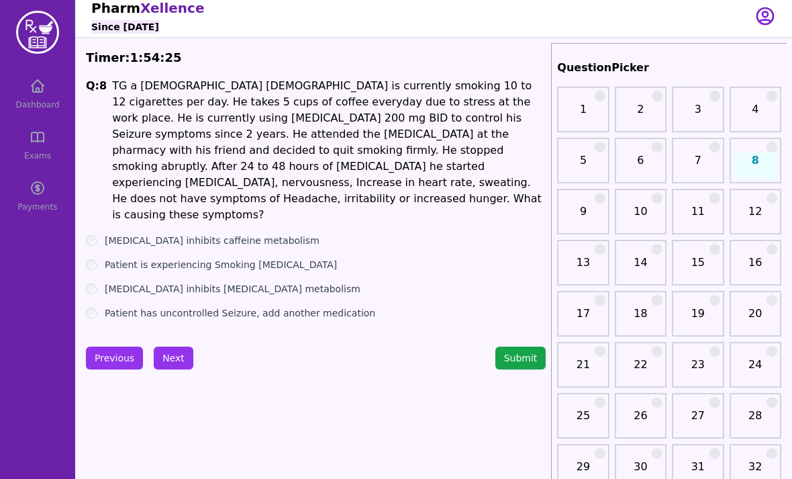
click at [95, 234] on div "Smoking cessation inhibits caffeine metabolism" at bounding box center [316, 240] width 460 height 13
click at [99, 196] on div "Q: 8 TG a 32 years old male is currently smoking 10 to 12 cigarettes per day. H…" at bounding box center [316, 199] width 460 height 242
click at [101, 234] on div "Smoking cessation inhibits caffeine metabolism" at bounding box center [316, 240] width 460 height 13
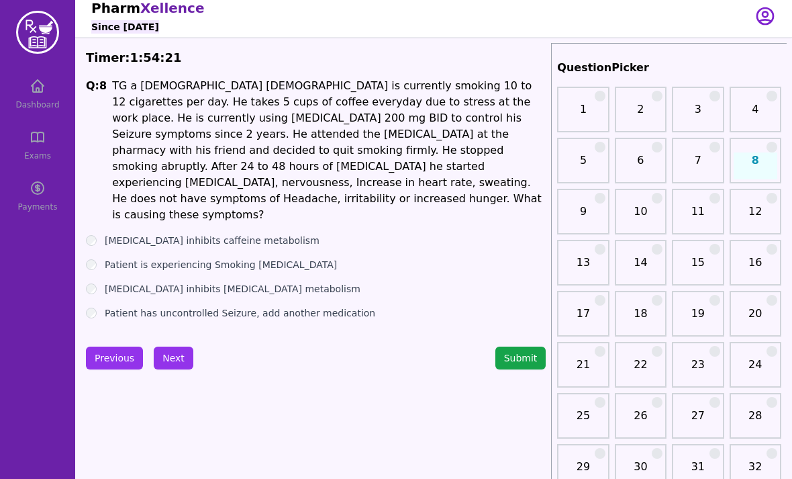
click at [99, 234] on div "Smoking cessation inhibits caffeine metabolism" at bounding box center [316, 240] width 460 height 13
click at [98, 234] on div "Smoking cessation inhibits caffeine metabolism" at bounding box center [316, 240] width 460 height 13
click at [95, 258] on div "Patient is experiencing Smoking withdrawal symptoms" at bounding box center [316, 264] width 460 height 13
click at [174, 347] on button "Next" at bounding box center [174, 358] width 40 height 23
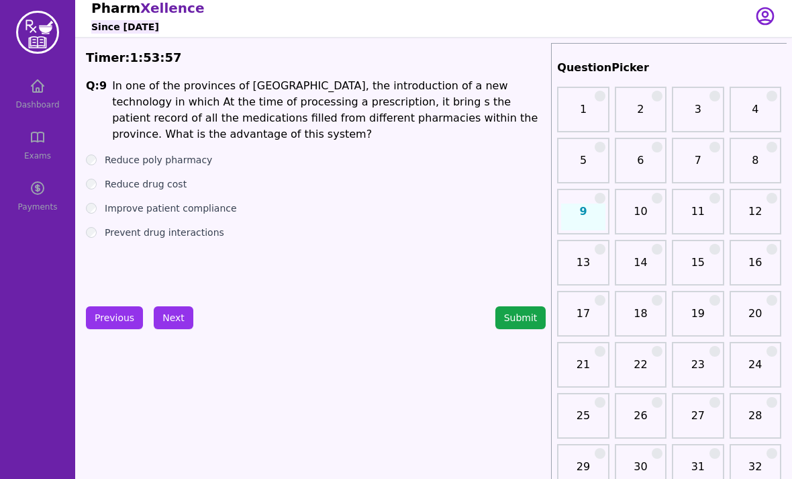
click at [87, 199] on ul "Reduce poly pharmacy Reduce drug cost Improve patient compliance Prevent drug i…" at bounding box center [316, 196] width 460 height 86
click at [178, 323] on button "Next" at bounding box center [174, 317] width 40 height 23
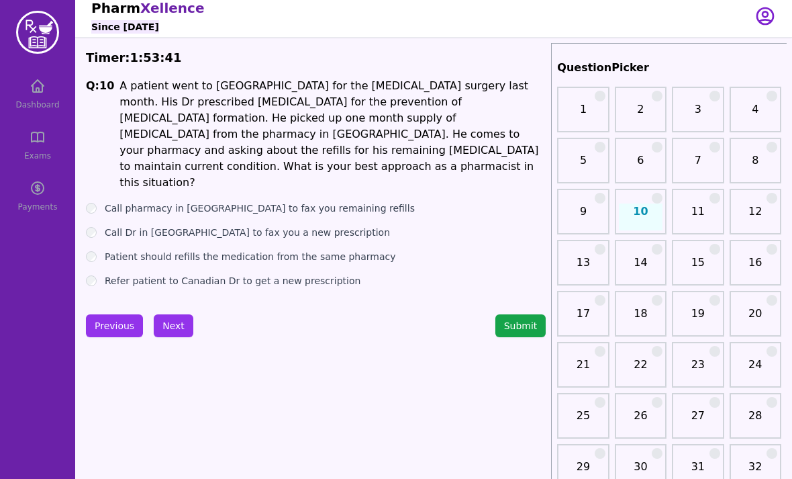
click at [175, 317] on button "Next" at bounding box center [174, 325] width 40 height 23
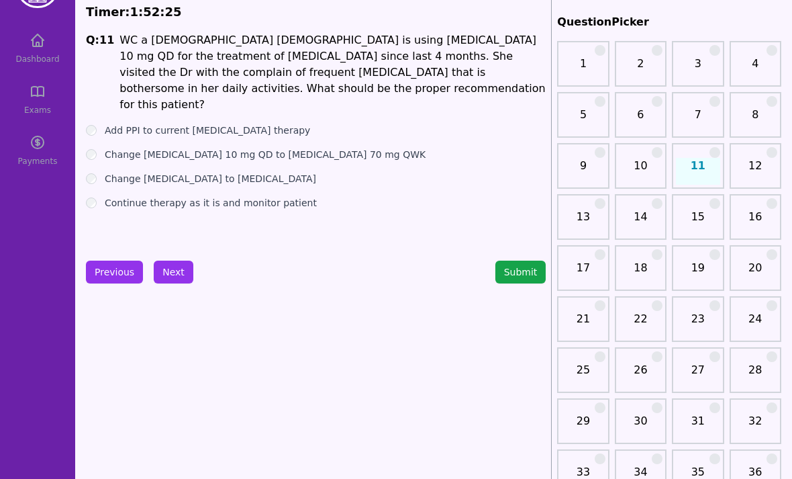
scroll to position [47, 0]
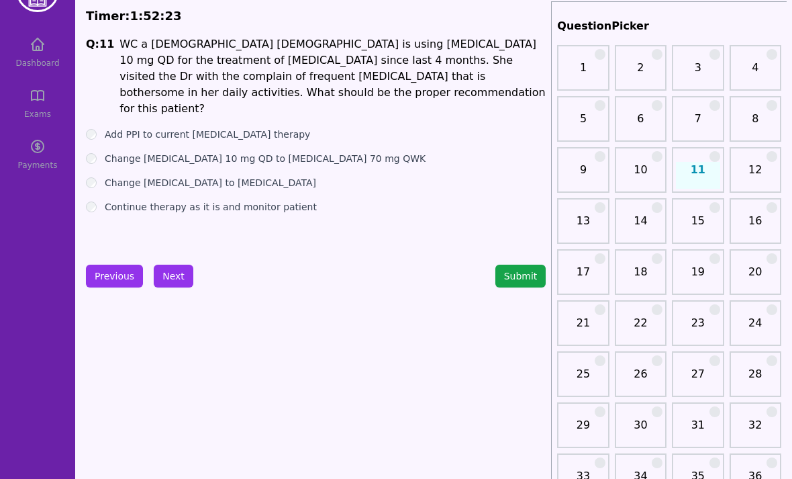
click at [100, 159] on ul "Add PPI to current Alendronate therapy Change Alendronate 10 mg QD to Alendrona…" at bounding box center [316, 171] width 460 height 86
click at [94, 176] on div "Change Alendronate to Risedronate" at bounding box center [316, 182] width 460 height 13
click at [165, 273] on button "Next" at bounding box center [174, 276] width 40 height 23
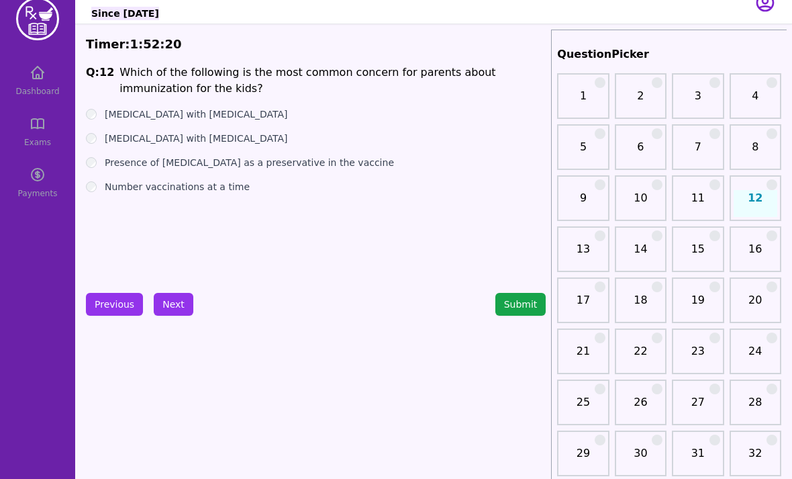
scroll to position [19, 0]
click at [99, 107] on div "Autism with MMR vaccine" at bounding box center [316, 113] width 460 height 13
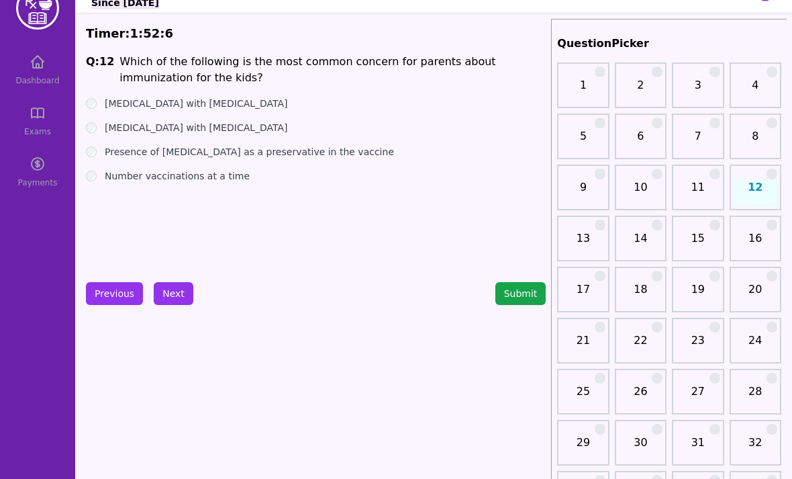
scroll to position [32, 0]
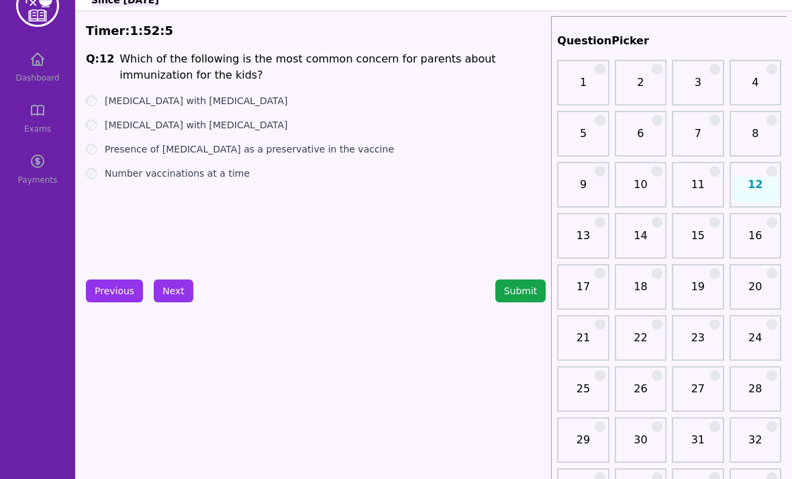
click at [118, 143] on label "Presence of Thimerosal as a preservative in the vaccine" at bounding box center [249, 148] width 289 height 13
click at [108, 122] on label "Guillain-Barré syndrome with Flu vaccine" at bounding box center [196, 124] width 183 height 13
click at [97, 97] on div "Autism with MMR vaccine" at bounding box center [316, 100] width 460 height 13
click at [105, 97] on label "Autism with MMR vaccine" at bounding box center [196, 100] width 183 height 13
click at [106, 171] on label "Number vaccinations at a time" at bounding box center [177, 173] width 145 height 13
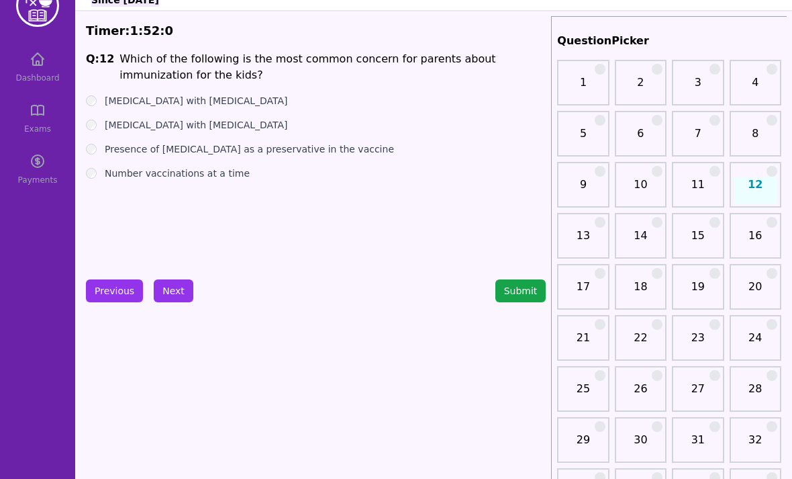
click at [106, 169] on label "Number vaccinations at a time" at bounding box center [177, 173] width 145 height 13
click at [105, 169] on label "Number vaccinations at a time" at bounding box center [177, 173] width 145 height 13
click at [109, 167] on label "Number vaccinations at a time" at bounding box center [177, 173] width 145 height 13
click at [99, 62] on h1 "Q: 12" at bounding box center [100, 67] width 28 height 32
click at [107, 101] on label "Autism with MMR vaccine" at bounding box center [196, 100] width 183 height 13
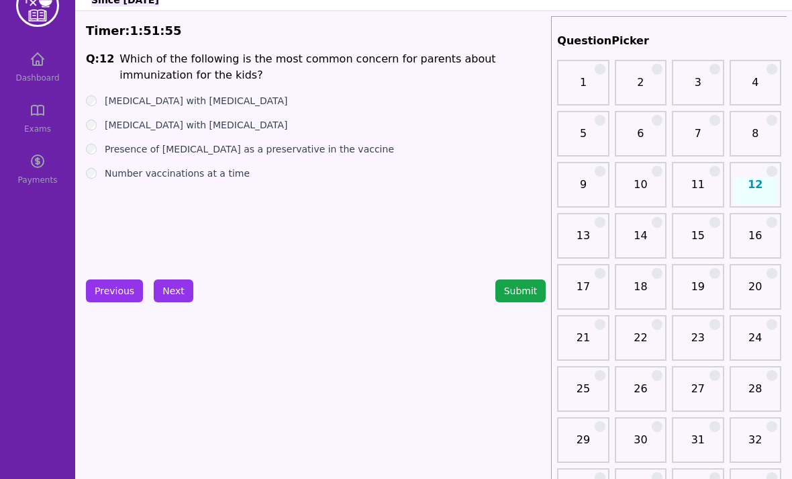
click at [171, 293] on button "Next" at bounding box center [174, 290] width 40 height 23
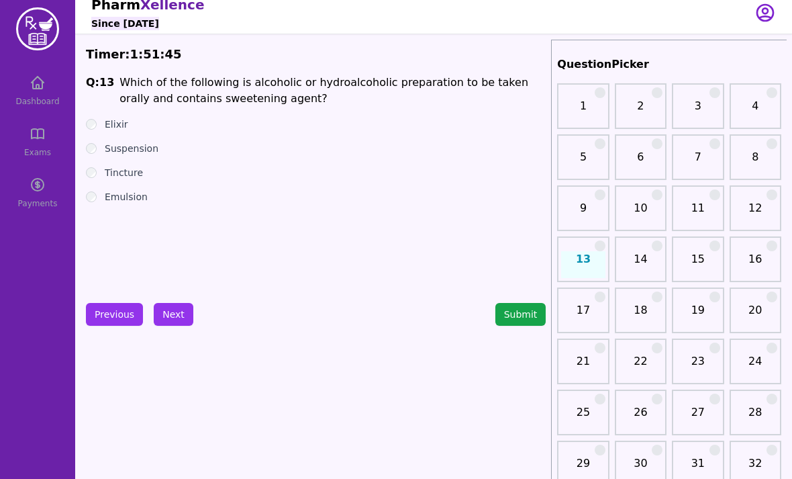
scroll to position [8, 0]
click at [109, 125] on label "Elixir" at bounding box center [117, 124] width 24 height 13
click at [177, 312] on button "Next" at bounding box center [174, 315] width 40 height 23
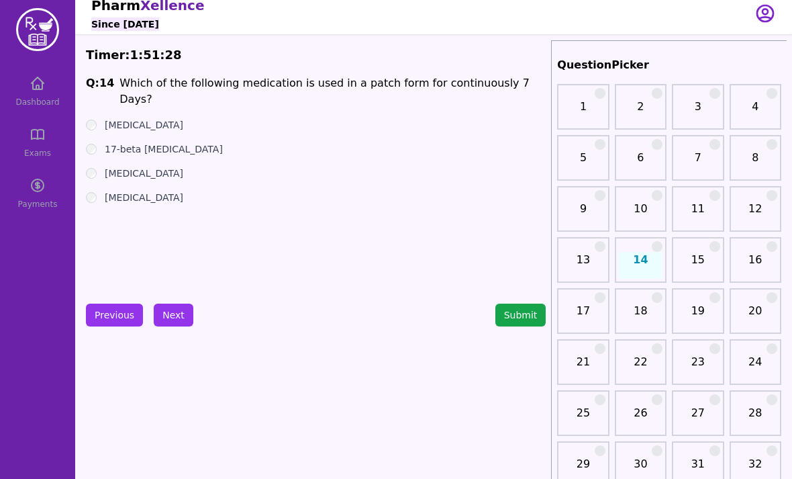
click at [107, 142] on label "17-beta Estradiol + Norethindrone acetate" at bounding box center [164, 148] width 118 height 13
click at [173, 322] on button "Next" at bounding box center [174, 315] width 40 height 23
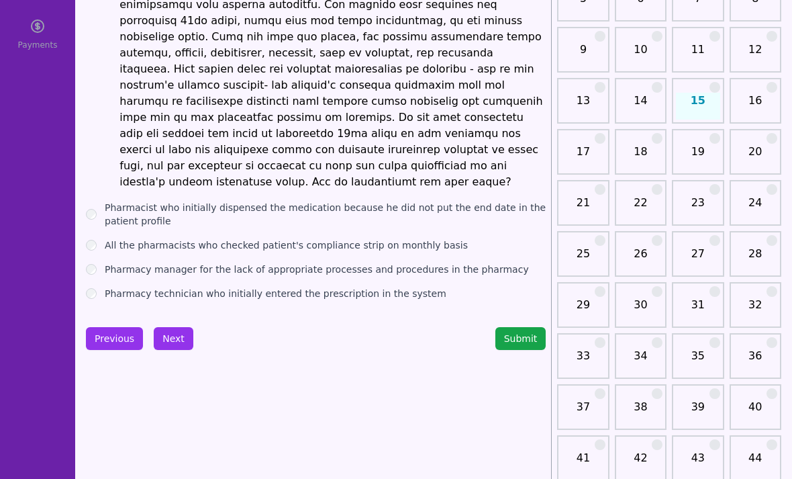
scroll to position [168, 0]
click at [105, 238] on label "All the pharmacists who checked patient's compliance strip on monthly basis" at bounding box center [286, 244] width 363 height 13
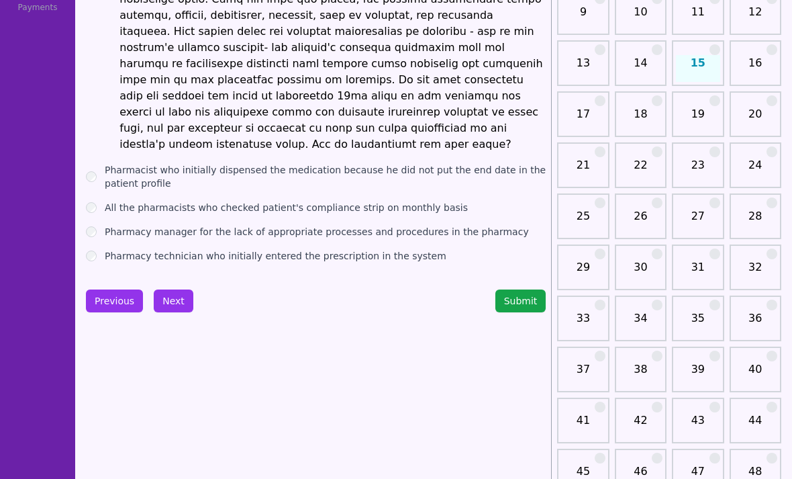
scroll to position [205, 0]
click at [179, 289] on button "Next" at bounding box center [174, 300] width 40 height 23
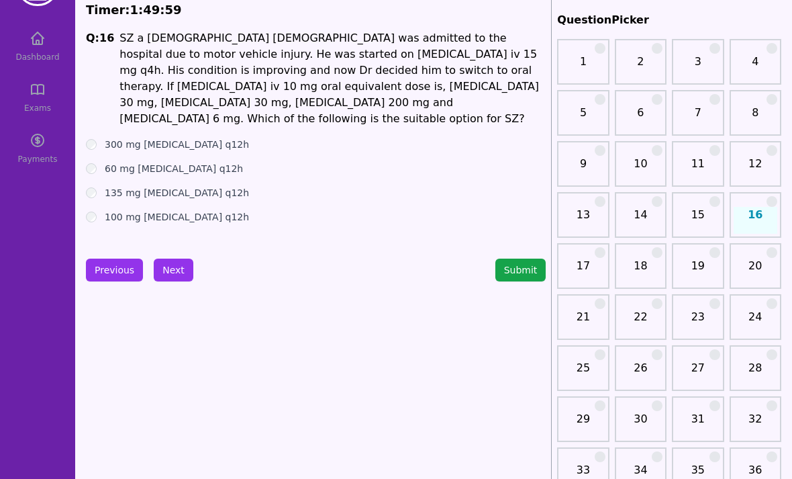
scroll to position [53, 0]
click at [109, 138] on label "300 mg Codeine q12h" at bounding box center [177, 144] width 144 height 13
click at [183, 267] on button "Next" at bounding box center [174, 270] width 40 height 23
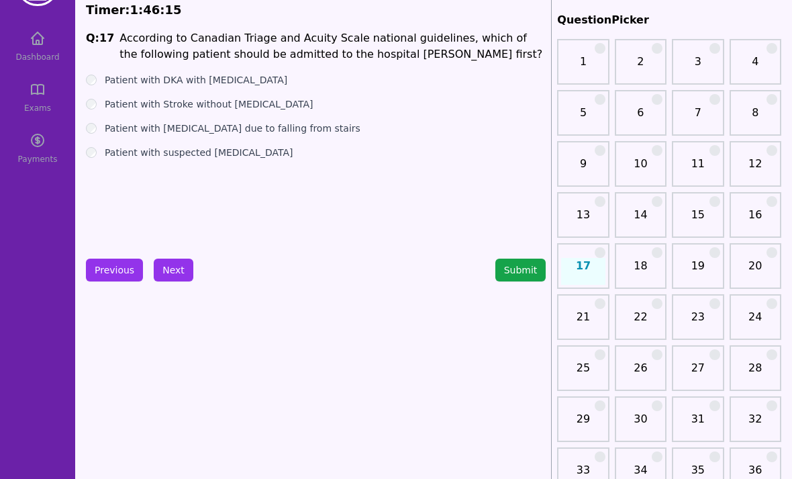
click at [181, 272] on button "Next" at bounding box center [174, 270] width 40 height 23
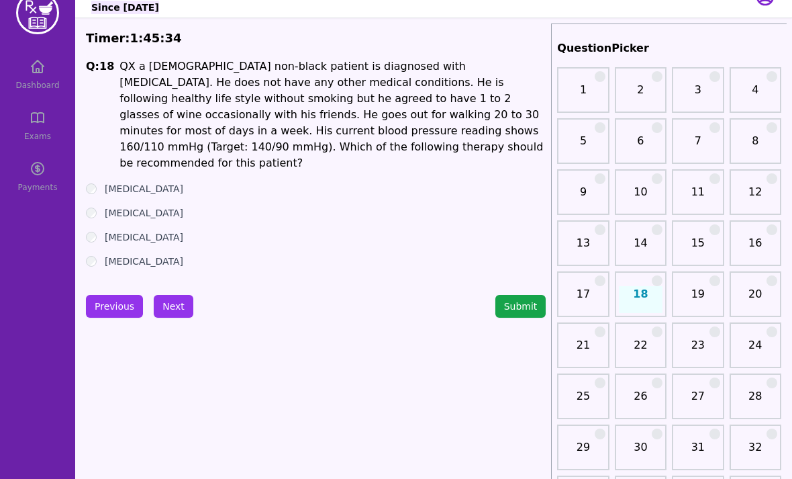
scroll to position [17, 0]
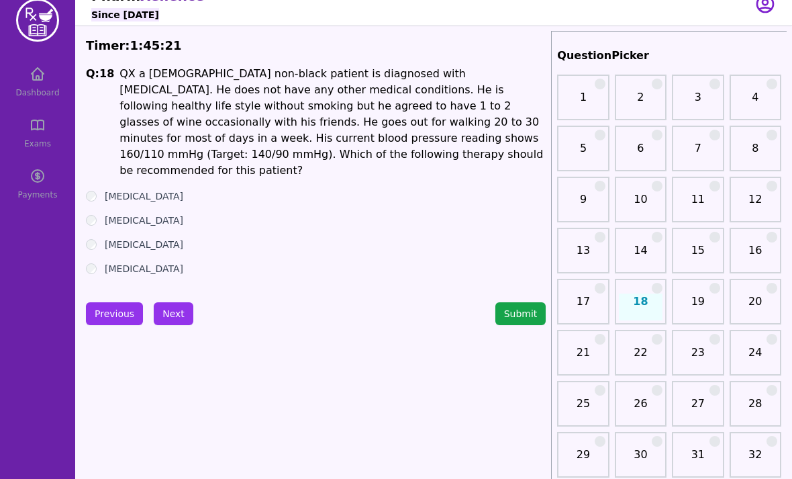
click at [172, 309] on button "Next" at bounding box center [174, 313] width 40 height 23
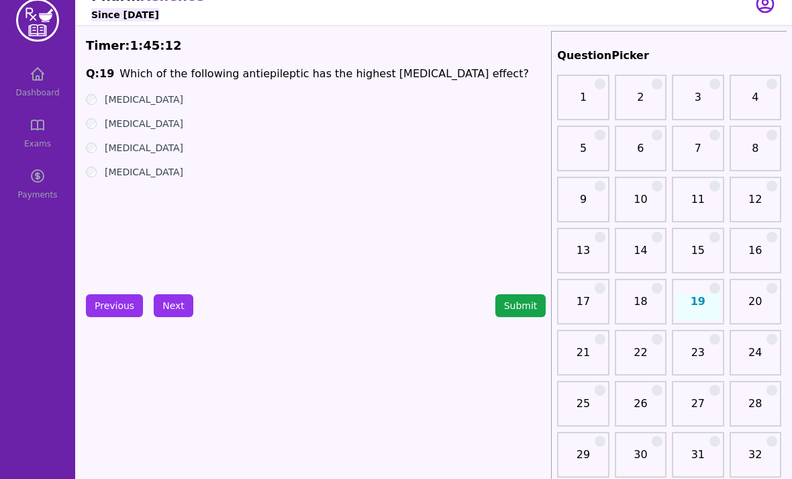
click at [186, 308] on button "Next" at bounding box center [174, 305] width 40 height 23
click at [109, 173] on label "Amlodipine" at bounding box center [144, 171] width 79 height 13
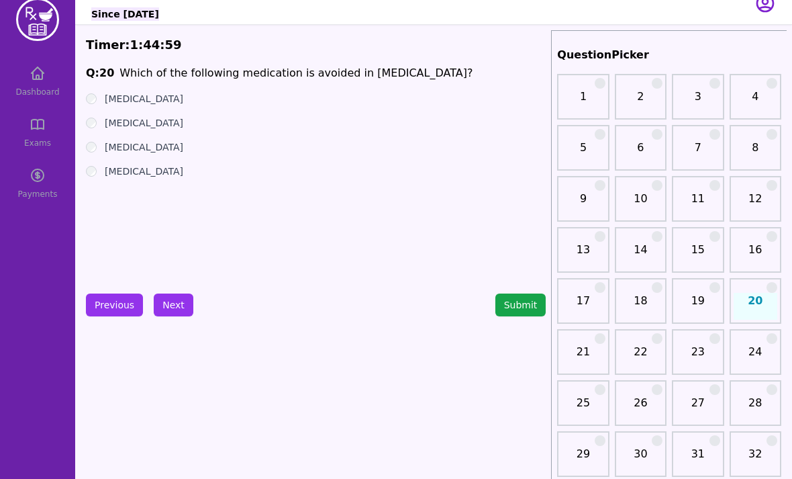
click at [189, 301] on button "Next" at bounding box center [174, 304] width 40 height 23
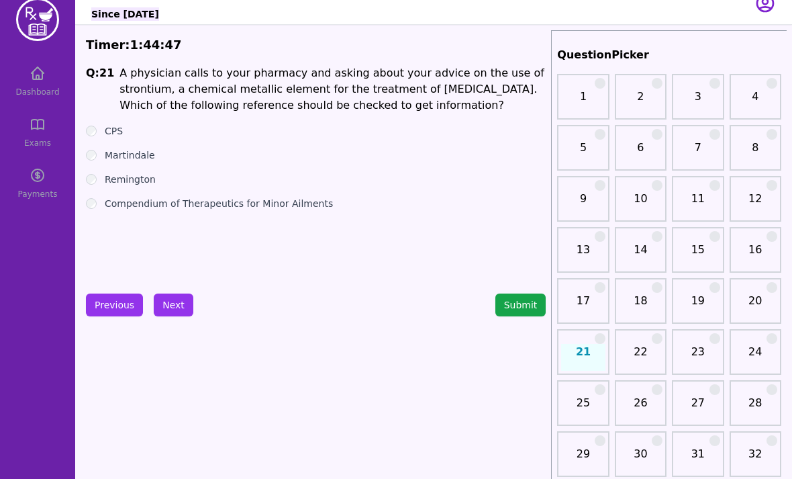
click at [97, 124] on div "Q: 21 A physician calls to your pharmacy and asking about your advice on the us…" at bounding box center [316, 165] width 460 height 201
click at [96, 123] on div "Q: 21 A physician calls to your pharmacy and asking about your advice on the us…" at bounding box center [316, 165] width 460 height 201
click at [106, 143] on ul "CPS Martindale Remington Compendium of Therapeutics for Minor Ailments" at bounding box center [316, 167] width 460 height 86
click at [103, 139] on ul "CPS Martindale Remington Compendium of Therapeutics for Minor Ailments" at bounding box center [316, 167] width 460 height 86
click at [100, 150] on div "Martindale" at bounding box center [316, 154] width 460 height 13
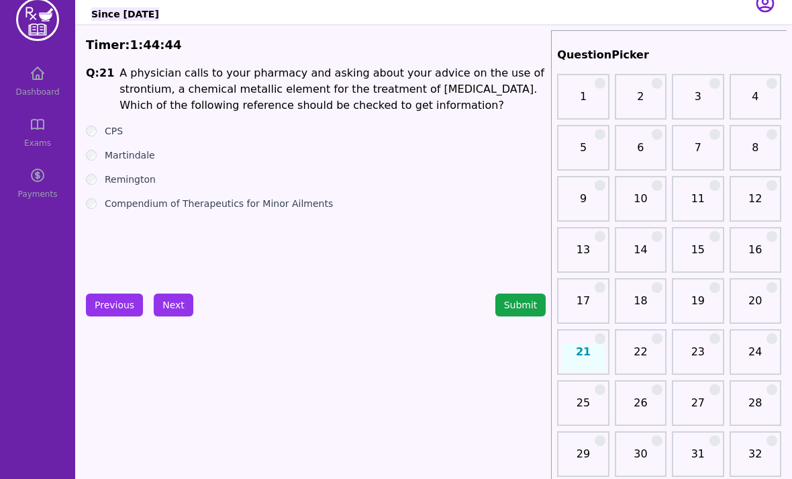
click at [103, 136] on div "CPS" at bounding box center [316, 130] width 460 height 13
click at [101, 130] on div "CPS" at bounding box center [316, 130] width 460 height 13
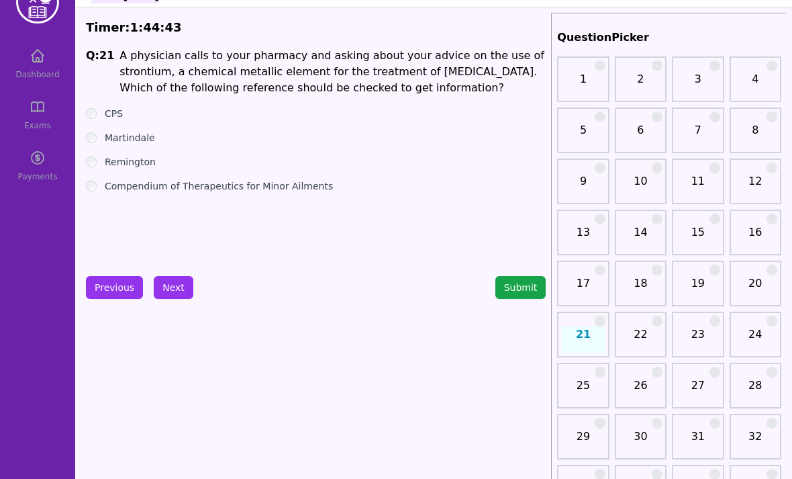
scroll to position [36, 0]
click at [178, 287] on button "Next" at bounding box center [174, 287] width 40 height 23
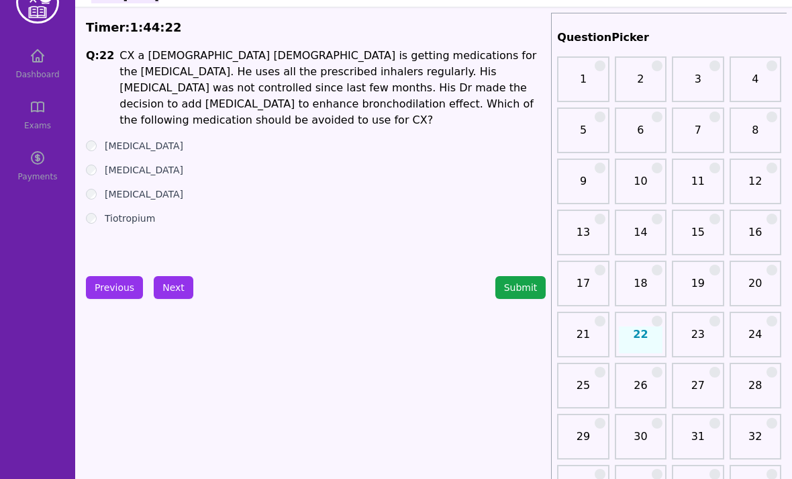
click at [123, 163] on label "Omeprazole" at bounding box center [144, 169] width 79 height 13
click at [189, 279] on button "Next" at bounding box center [174, 287] width 40 height 23
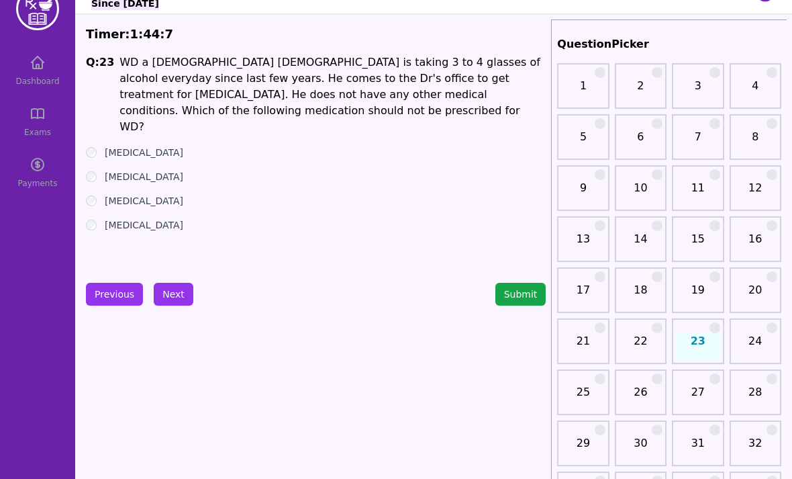
scroll to position [29, 0]
click at [106, 218] on label "Diazepam" at bounding box center [144, 224] width 79 height 13
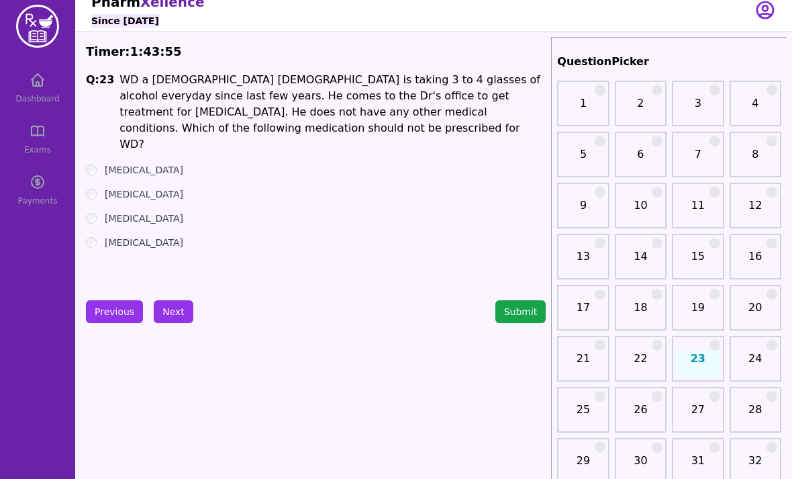
scroll to position [0, 0]
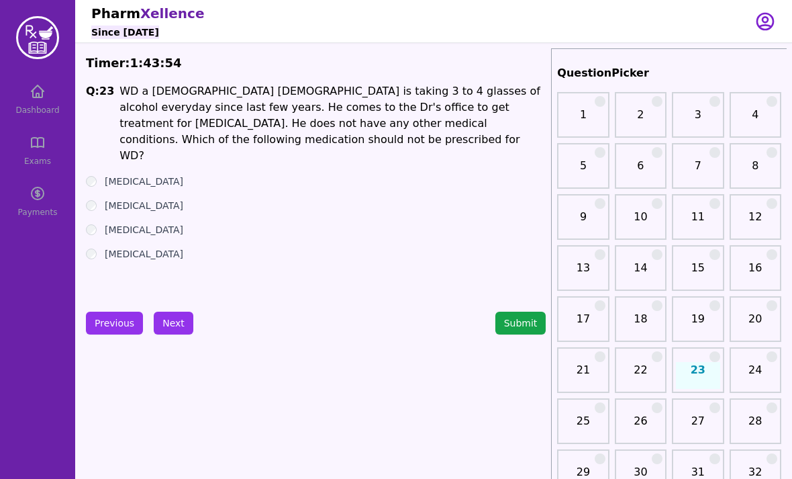
click at [74, 233] on div "Dashboard Exams Payments" at bounding box center [37, 121] width 75 height 242
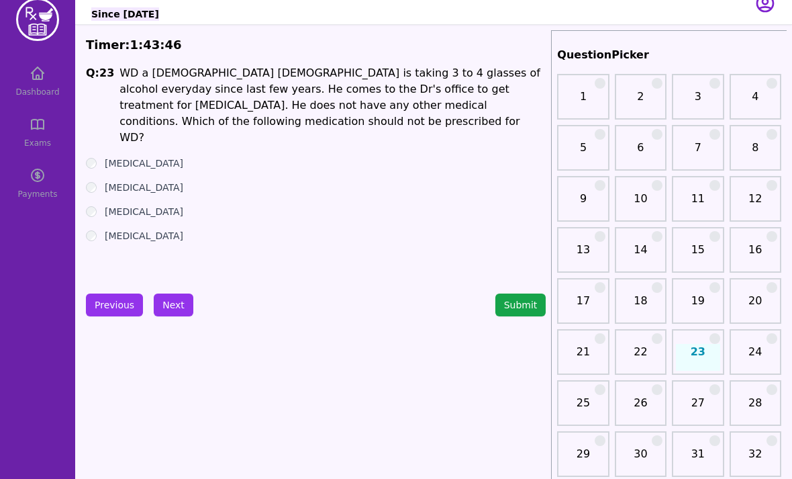
scroll to position [18, 0]
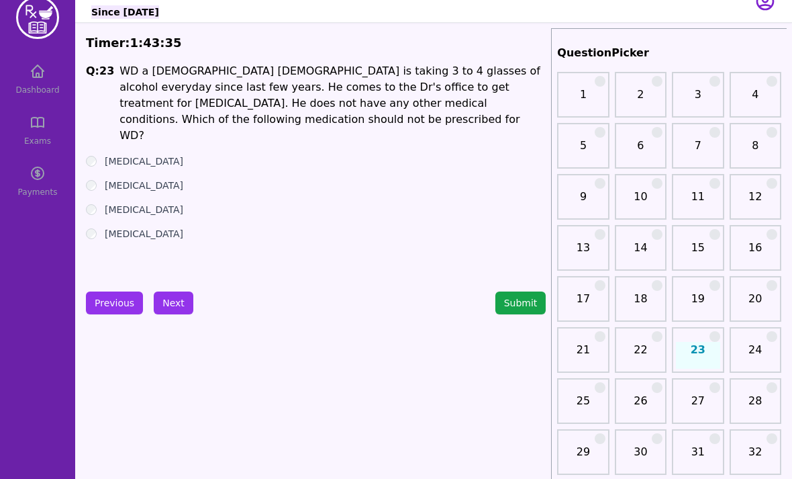
click at [185, 297] on button "Next" at bounding box center [174, 302] width 40 height 23
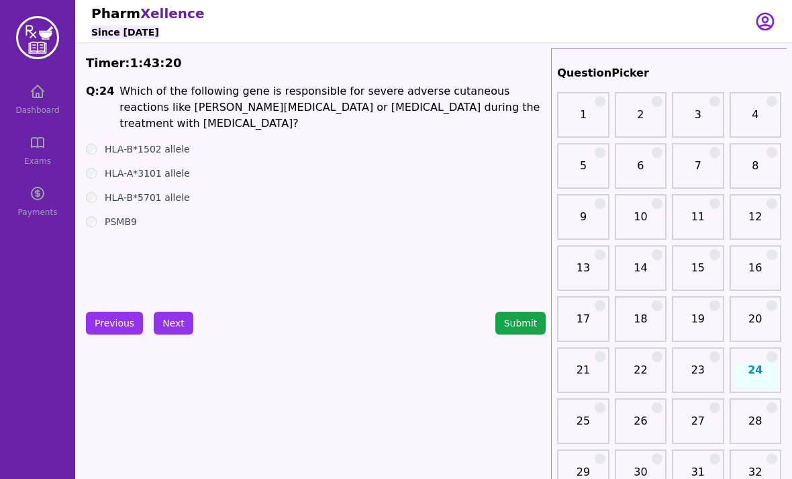
click at [106, 148] on label "HLA-B*1502 allele" at bounding box center [147, 148] width 85 height 13
click at [185, 330] on button "Next" at bounding box center [174, 323] width 40 height 23
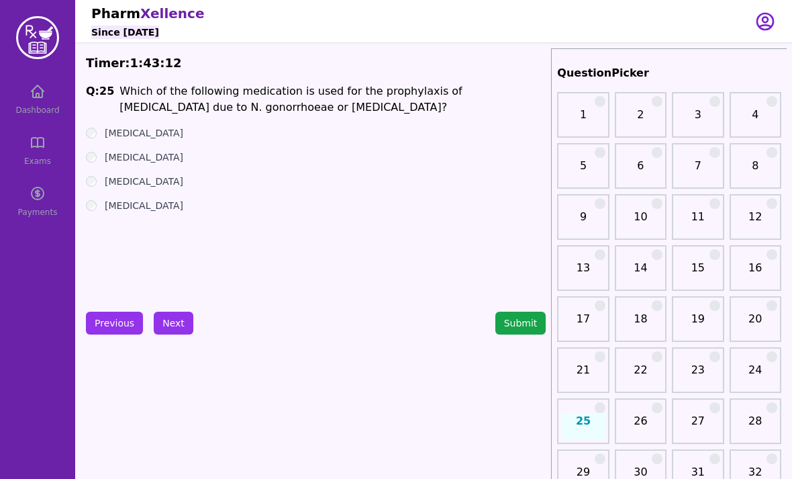
click at [95, 120] on div "Q: 25 Which of the following medication is used for the prophylaxis of ophthalm…" at bounding box center [316, 183] width 460 height 201
click at [102, 134] on div "Erythromycin" at bounding box center [316, 132] width 460 height 13
click at [106, 132] on label "Erythromycin" at bounding box center [144, 132] width 79 height 13
click at [183, 320] on button "Next" at bounding box center [174, 323] width 40 height 23
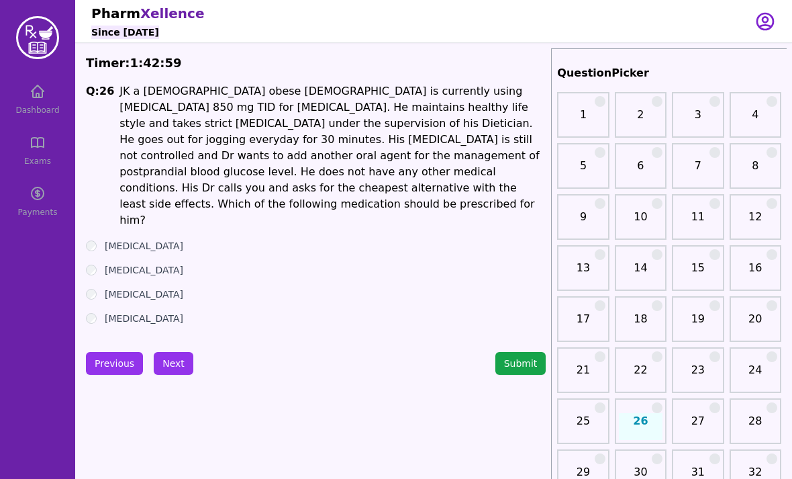
click at [112, 263] on label "Glyburide" at bounding box center [144, 269] width 79 height 13
click at [179, 352] on button "Next" at bounding box center [174, 363] width 40 height 23
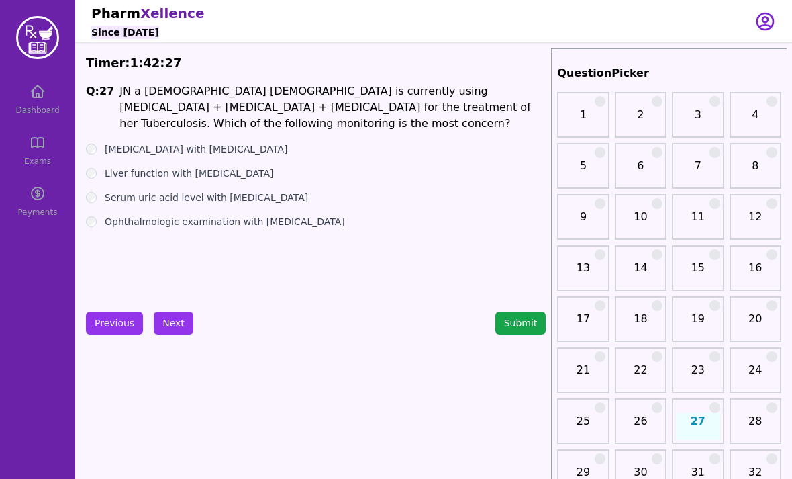
click at [113, 220] on label "Ophthalmologic examination with Ethambutol" at bounding box center [225, 221] width 240 height 13
click at [186, 322] on button "Next" at bounding box center [174, 323] width 40 height 23
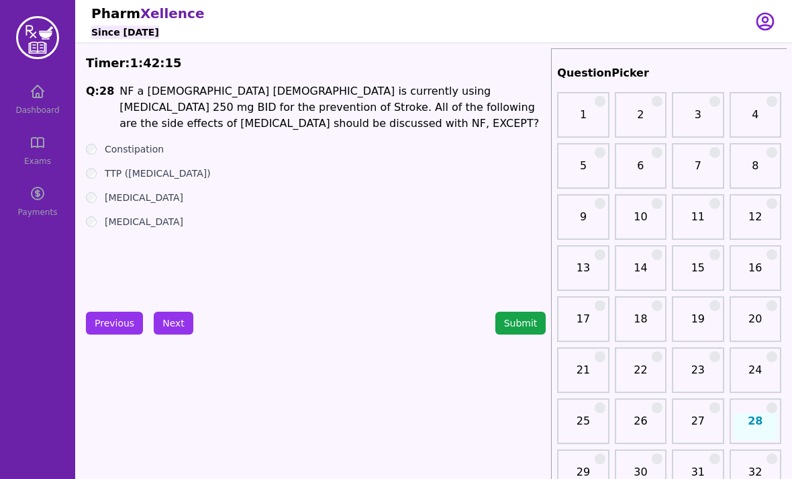
click at [185, 324] on button "Next" at bounding box center [174, 323] width 40 height 23
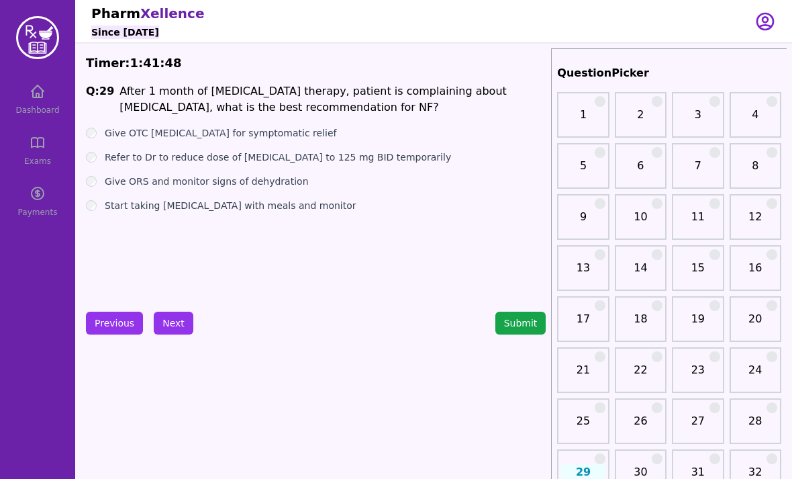
click at [106, 205] on label "Start taking Ticlopidine with meals and monitor" at bounding box center [231, 205] width 252 height 13
click at [175, 324] on button "Next" at bounding box center [174, 323] width 40 height 23
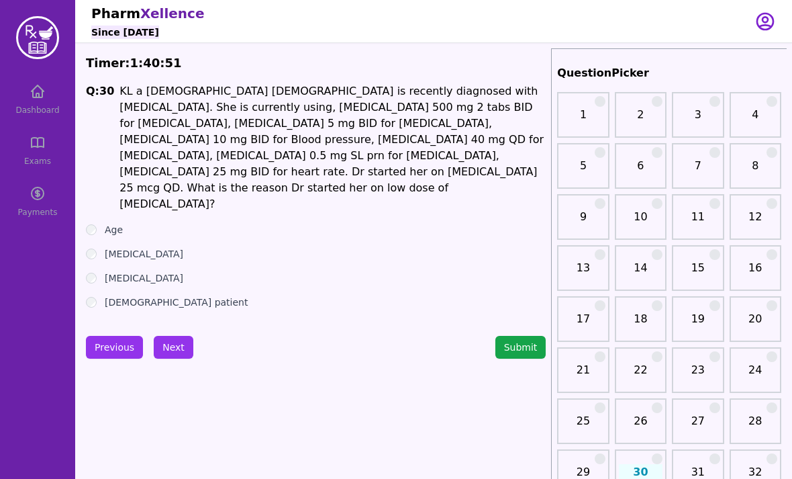
click at [97, 179] on h1 "Q: 30" at bounding box center [100, 147] width 28 height 129
click at [183, 336] on button "Next" at bounding box center [174, 347] width 40 height 23
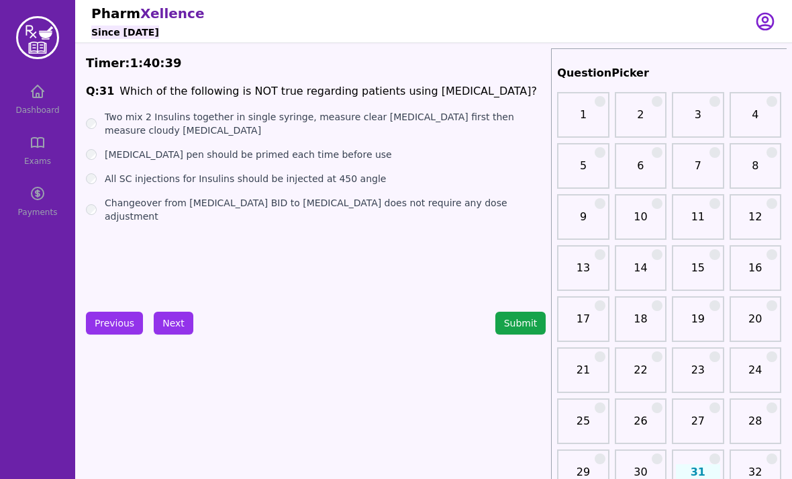
click at [520, 318] on button "Submit" at bounding box center [521, 323] width 51 height 23
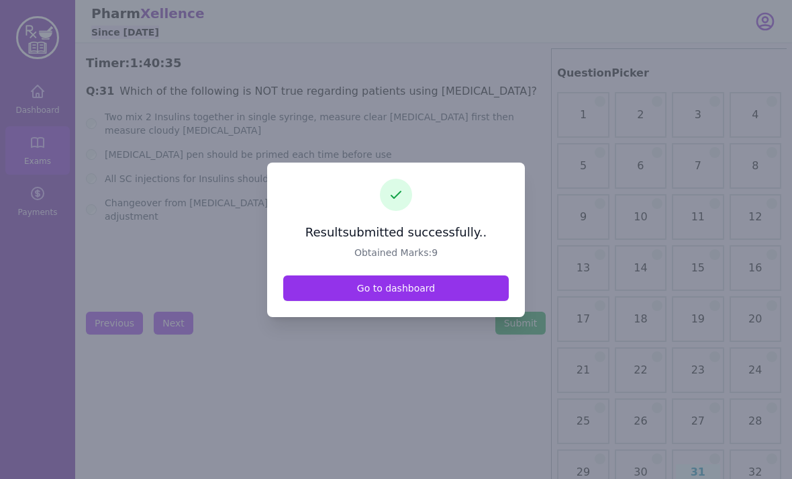
click at [353, 301] on link "Go to dashboard" at bounding box center [396, 288] width 226 height 26
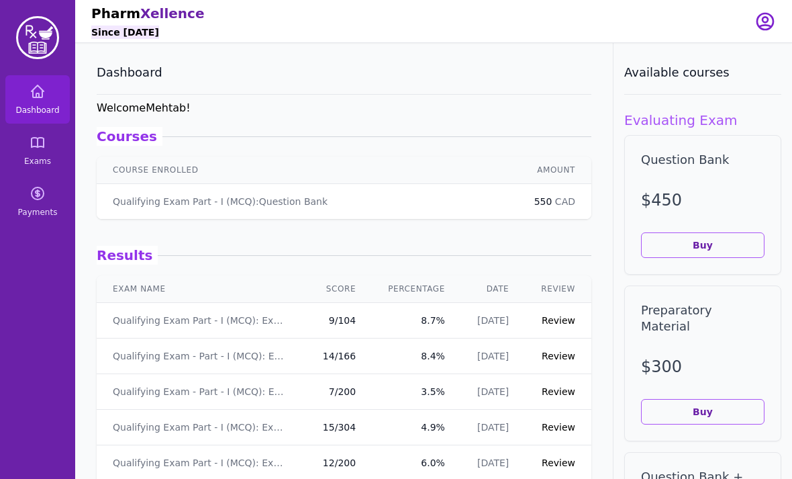
click at [554, 324] on link "Review" at bounding box center [559, 320] width 34 height 11
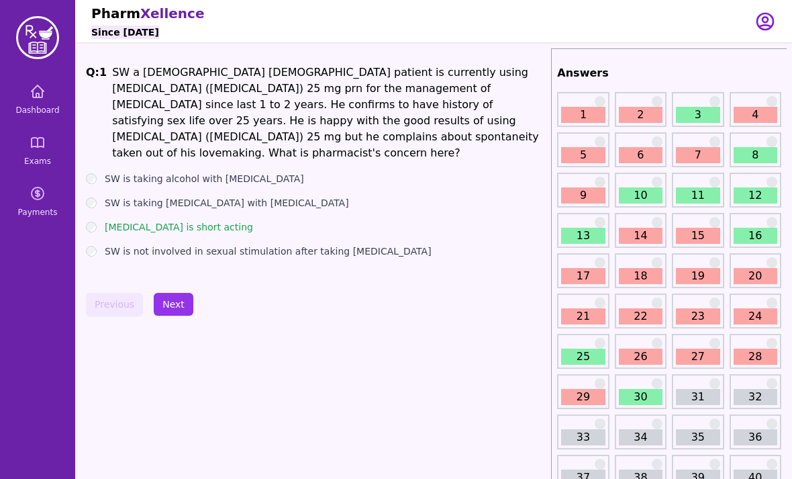
click at [639, 390] on link "30" at bounding box center [641, 397] width 44 height 16
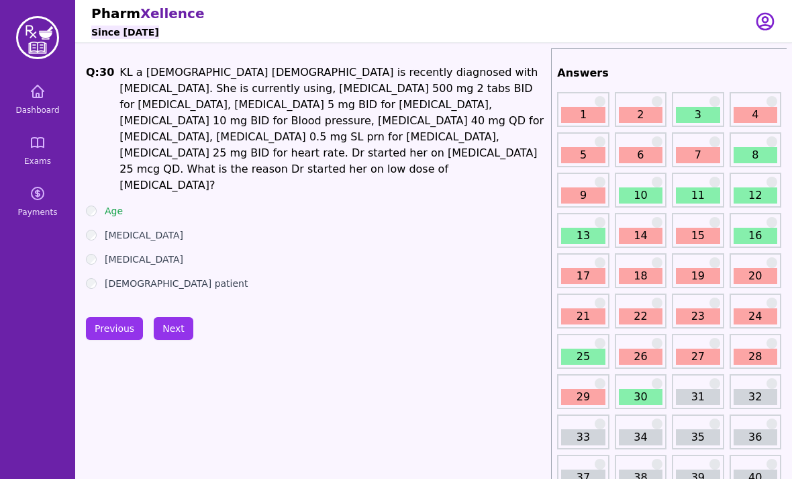
click at [581, 390] on link "29" at bounding box center [583, 397] width 44 height 16
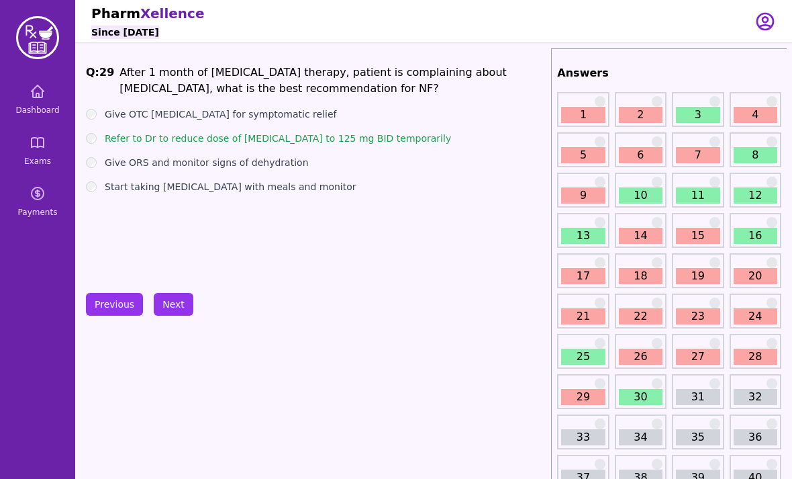
click at [583, 112] on link "1" at bounding box center [583, 115] width 44 height 16
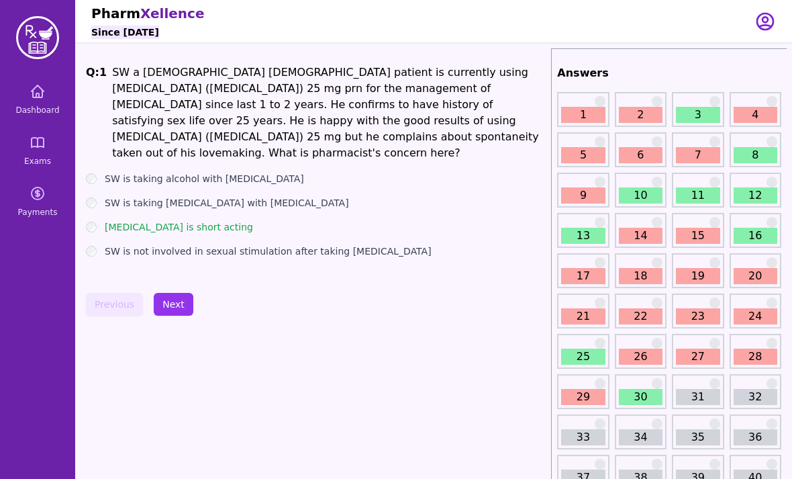
click at [641, 107] on link "2" at bounding box center [641, 115] width 44 height 16
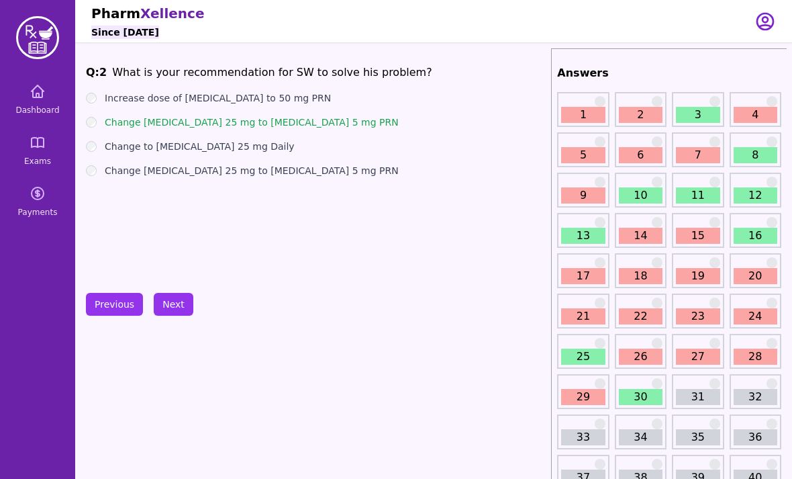
click at [109, 295] on button "Previous" at bounding box center [114, 304] width 57 height 23
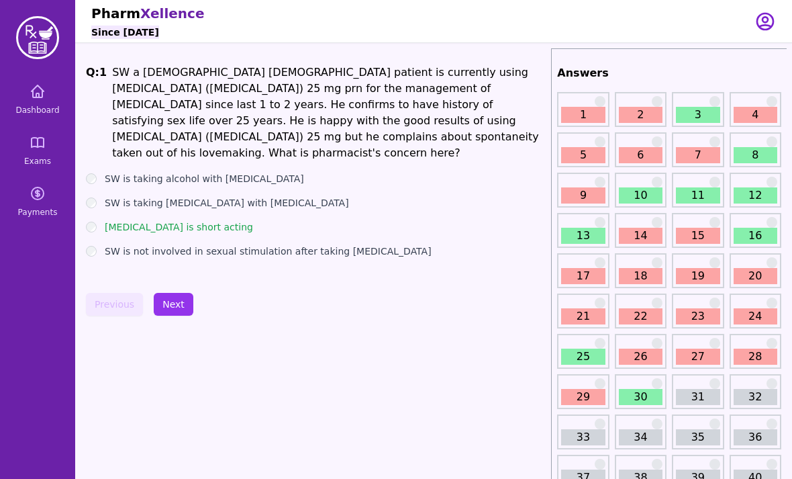
click at [189, 298] on button "Next" at bounding box center [174, 304] width 40 height 23
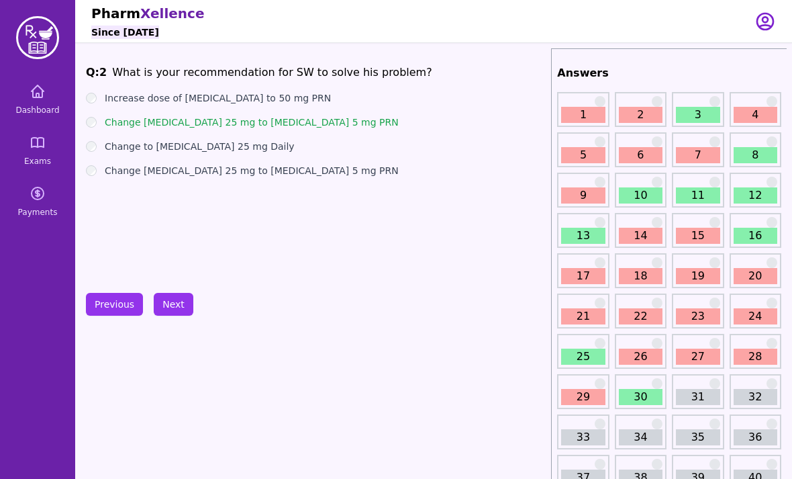
click at [189, 298] on button "Next" at bounding box center [174, 304] width 40 height 23
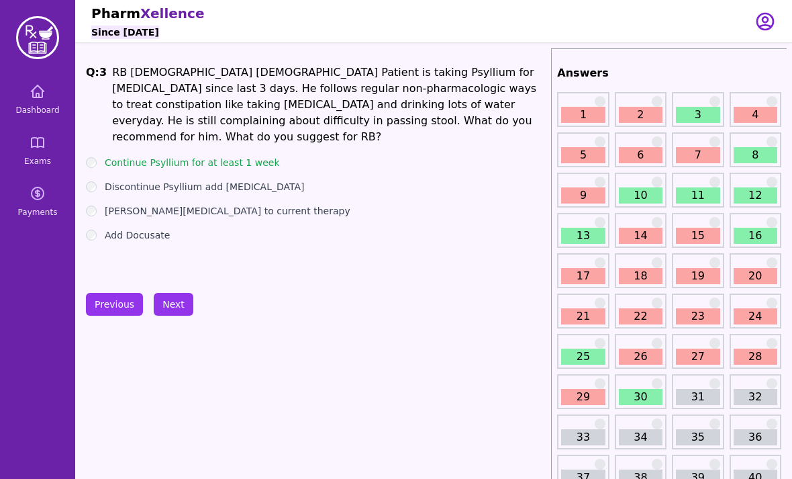
click at [182, 295] on button "Next" at bounding box center [174, 304] width 40 height 23
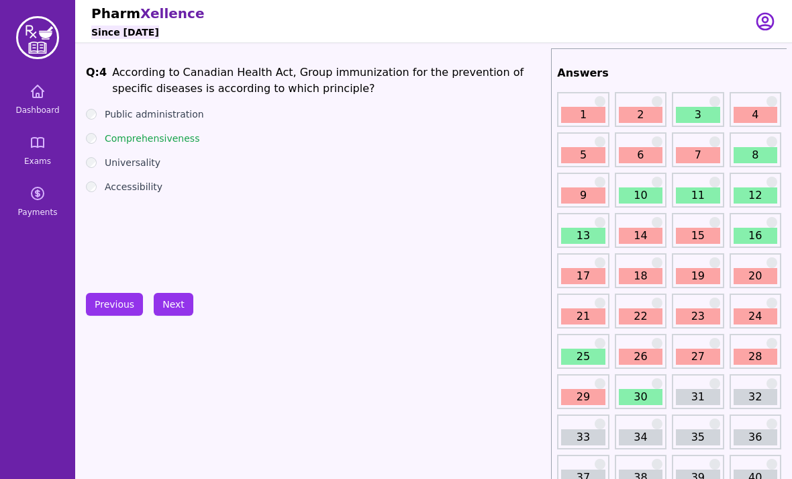
click at [580, 154] on link "5" at bounding box center [583, 155] width 44 height 16
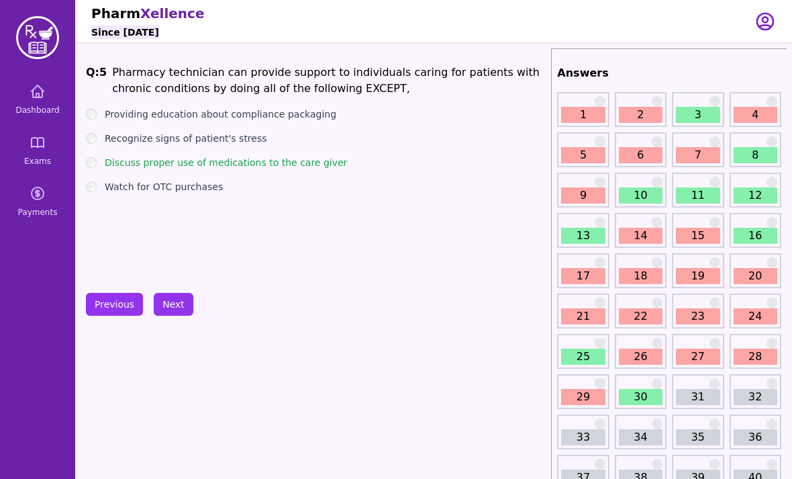
click at [640, 236] on link "14" at bounding box center [641, 236] width 44 height 16
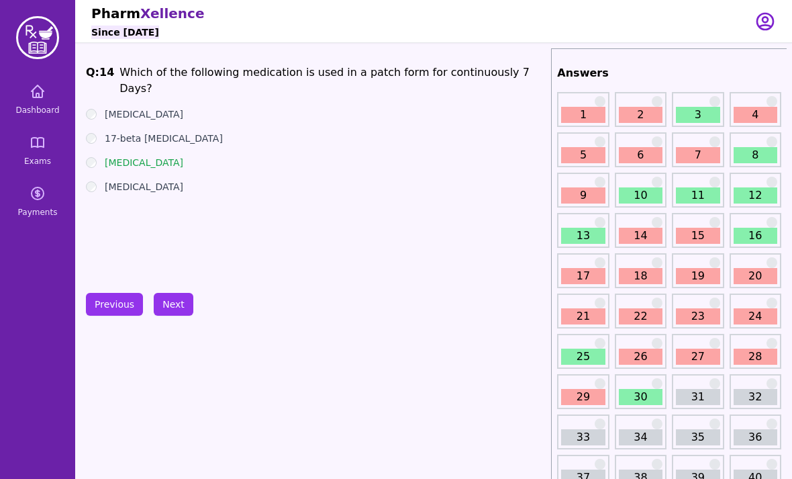
click at [700, 236] on link "15" at bounding box center [698, 236] width 44 height 16
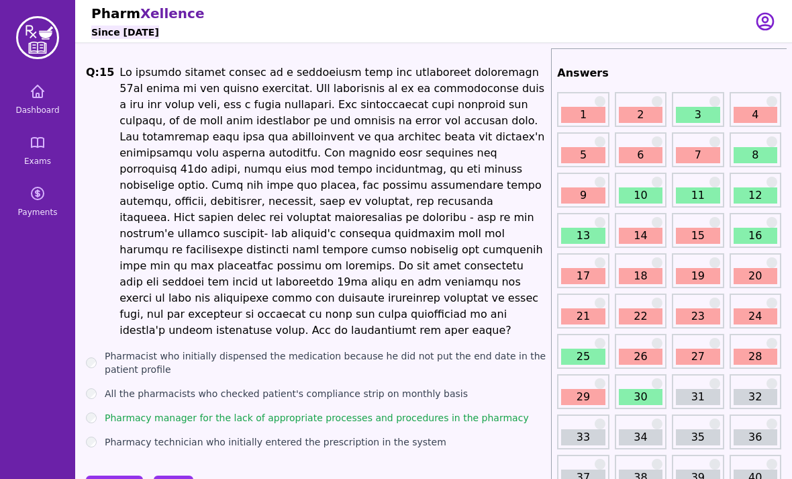
click at [580, 273] on link "17" at bounding box center [583, 276] width 44 height 16
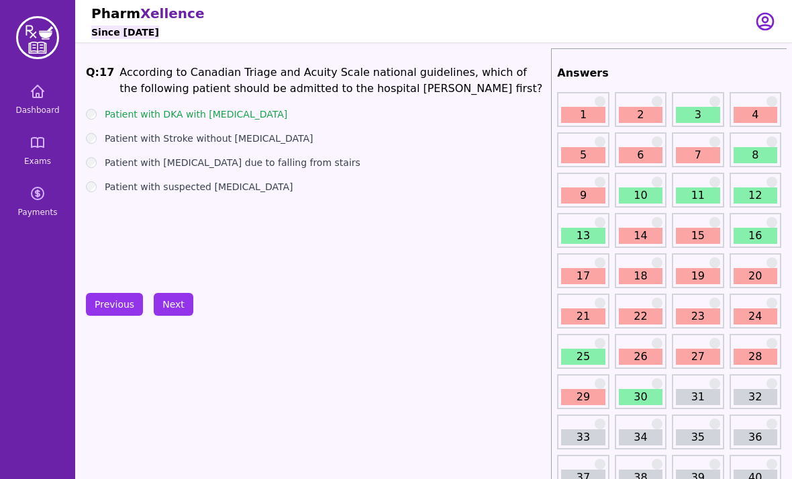
click at [653, 269] on link "18" at bounding box center [641, 276] width 44 height 16
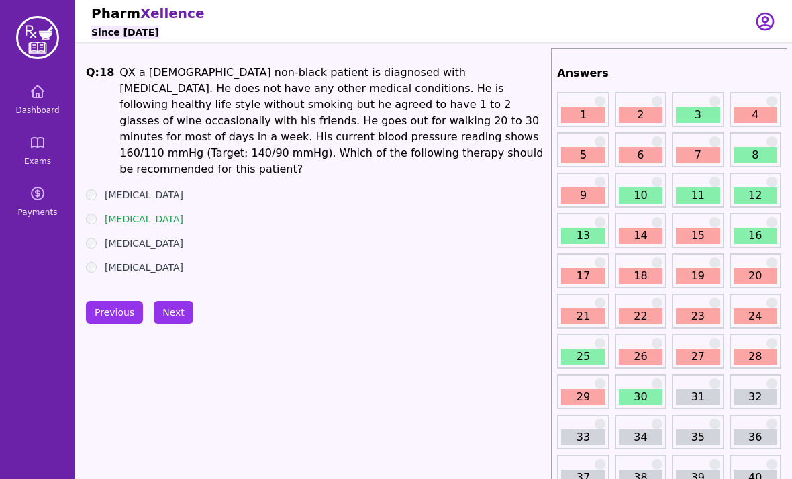
click at [694, 273] on link "19" at bounding box center [698, 276] width 44 height 16
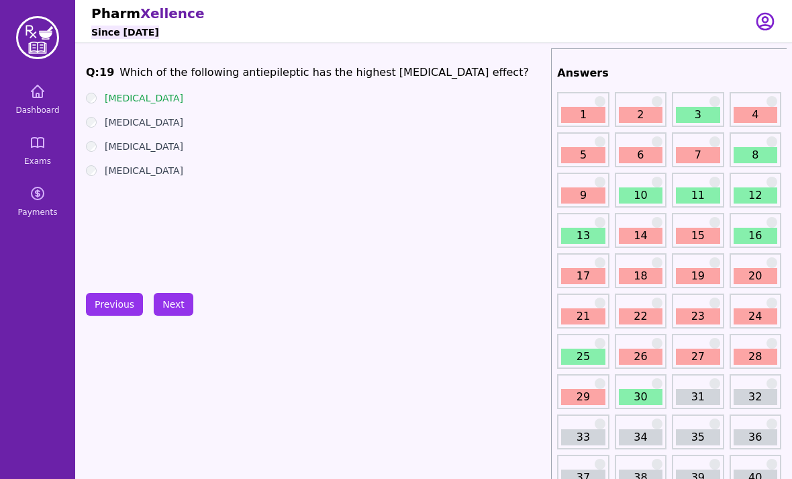
click at [756, 278] on link "20" at bounding box center [756, 276] width 44 height 16
click at [586, 316] on link "21" at bounding box center [583, 316] width 44 height 16
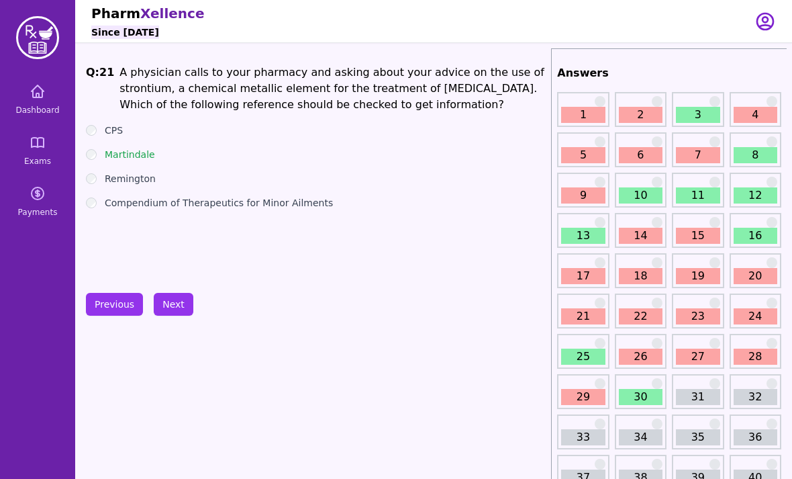
click at [643, 309] on link "22" at bounding box center [641, 316] width 44 height 16
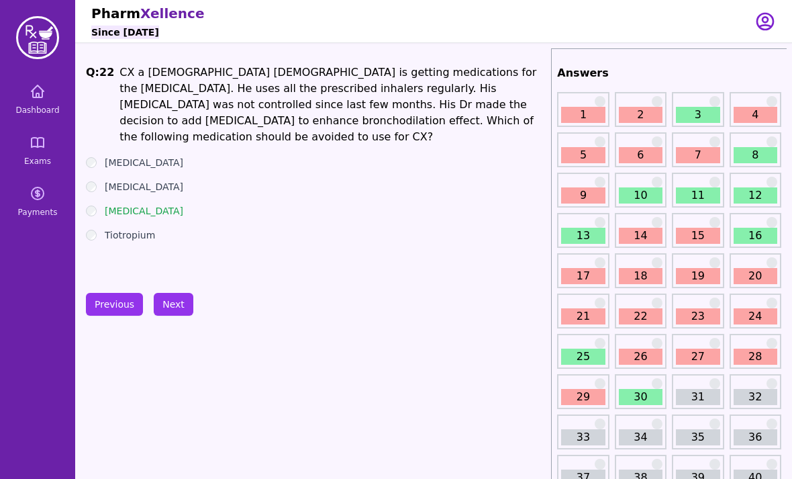
click at [704, 310] on link "23" at bounding box center [698, 316] width 44 height 16
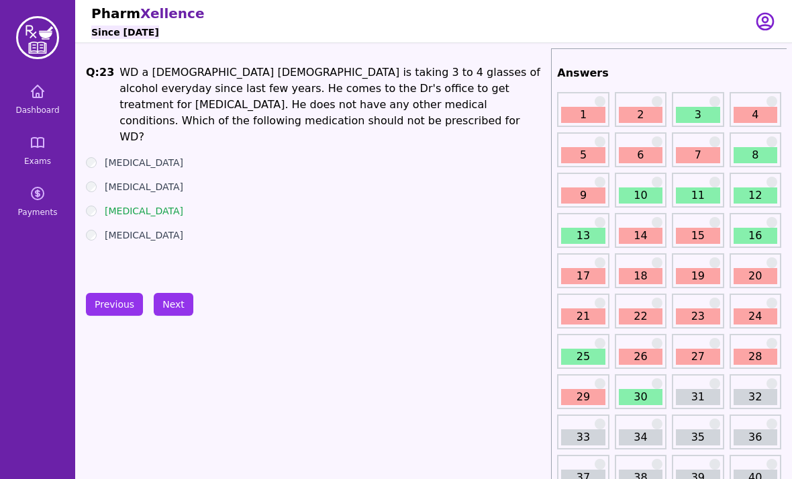
click at [766, 311] on link "24" at bounding box center [756, 316] width 44 height 16
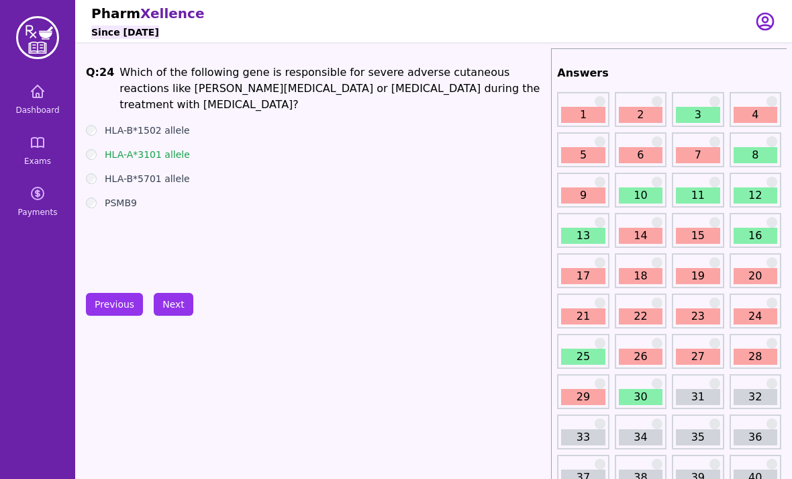
scroll to position [1, 0]
click at [631, 345] on div "26" at bounding box center [641, 350] width 52 height 35
click at [709, 349] on link "27" at bounding box center [698, 356] width 44 height 16
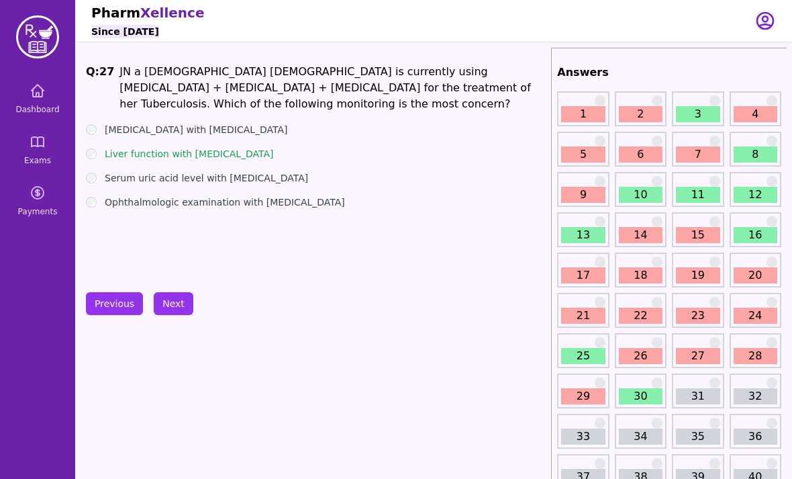
click at [742, 349] on link "28" at bounding box center [756, 356] width 44 height 16
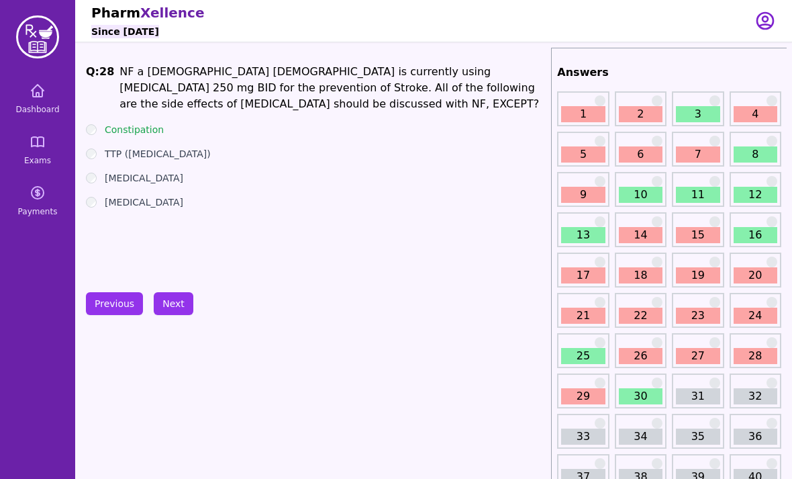
click at [580, 396] on link "29" at bounding box center [583, 396] width 44 height 16
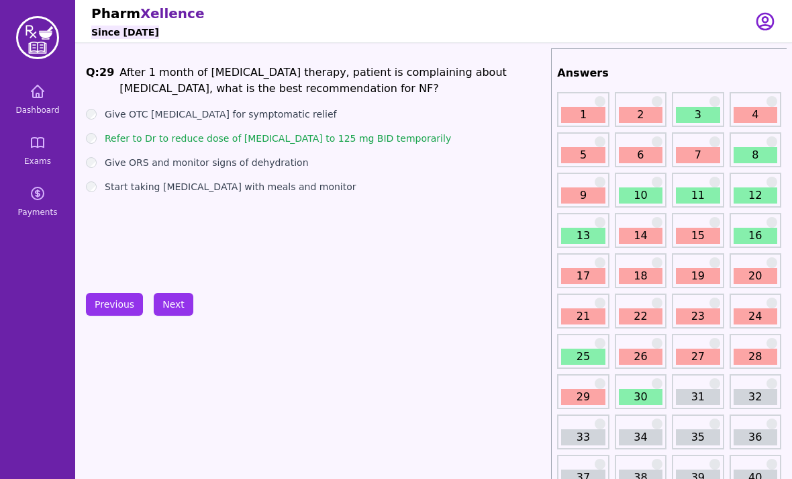
click at [162, 295] on button "Next" at bounding box center [174, 304] width 40 height 23
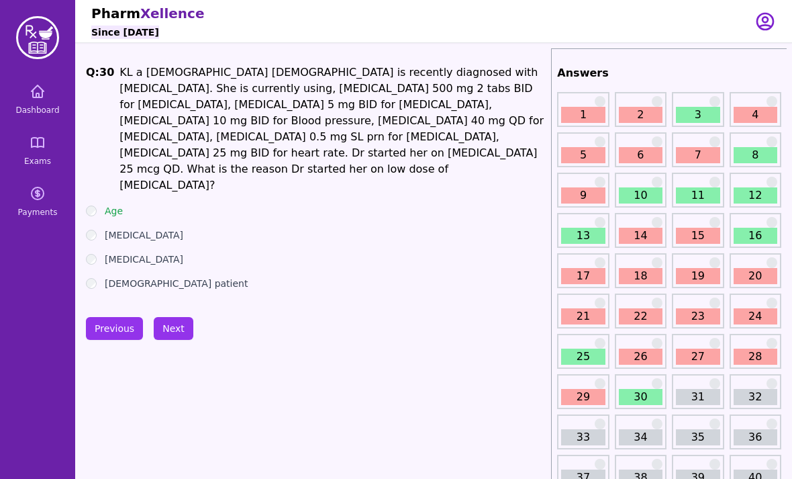
click at [159, 317] on button "Next" at bounding box center [174, 328] width 40 height 23
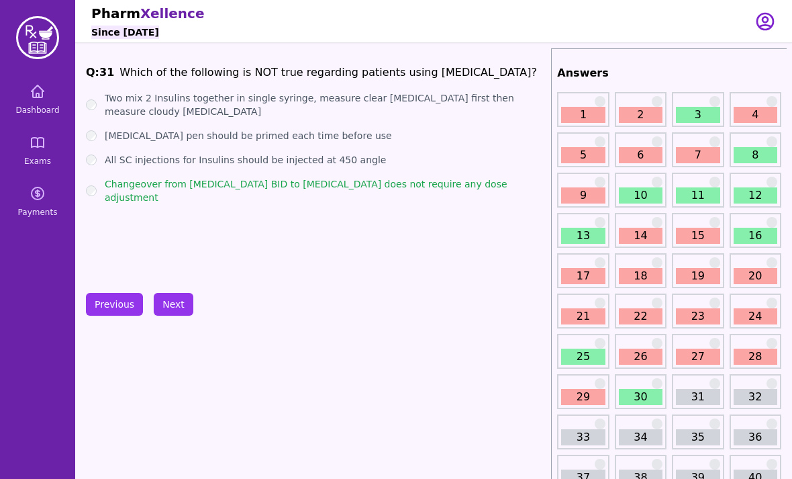
click at [163, 305] on button "Next" at bounding box center [174, 304] width 40 height 23
